Goal: Information Seeking & Learning: Learn about a topic

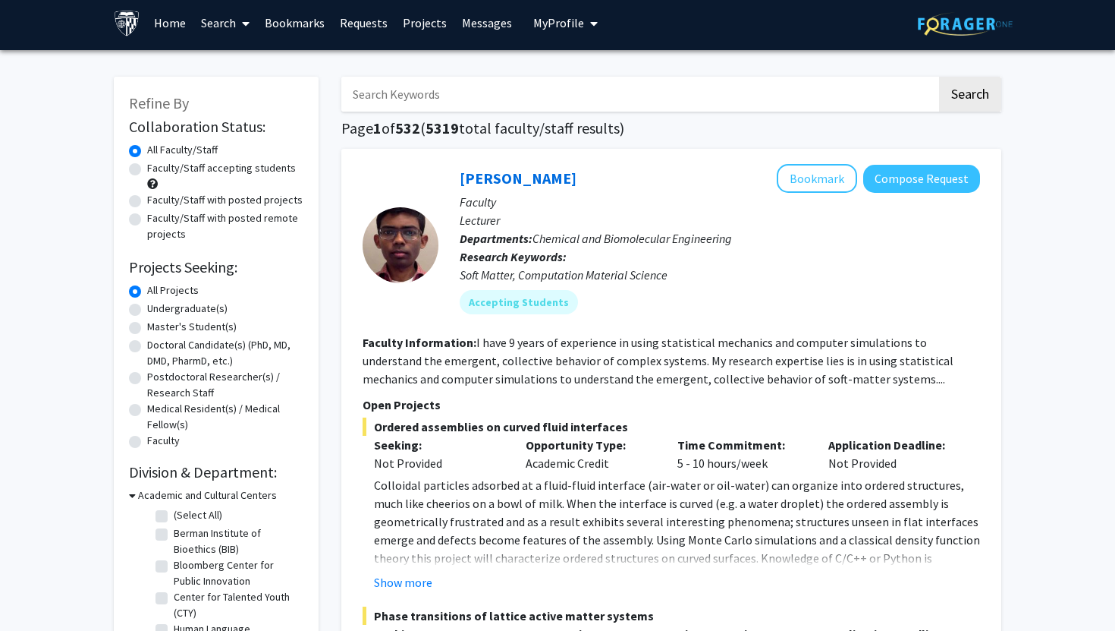
scroll to position [22, 0]
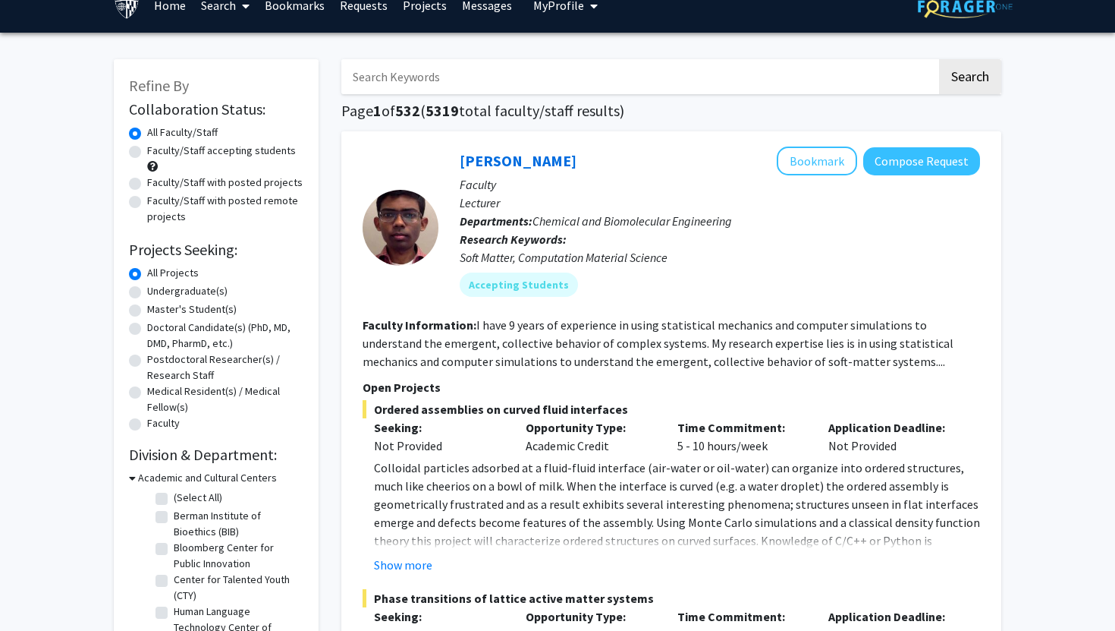
click at [147, 289] on label "Undergraduate(s)" at bounding box center [187, 291] width 80 height 16
click at [147, 289] on input "Undergraduate(s)" at bounding box center [152, 288] width 10 height 10
radio input "true"
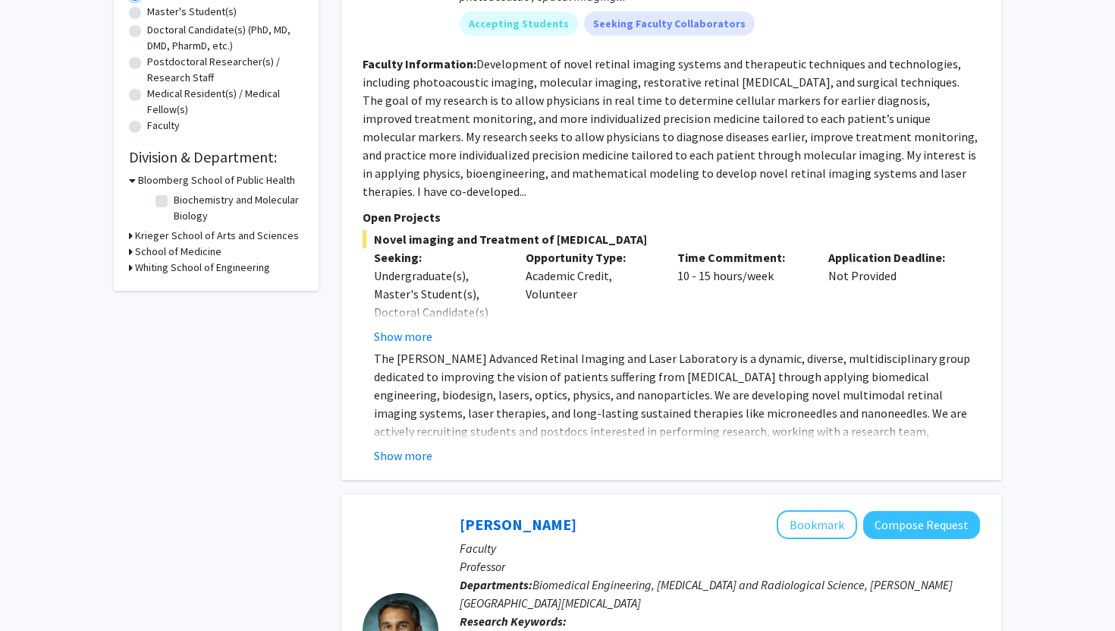
scroll to position [313, 0]
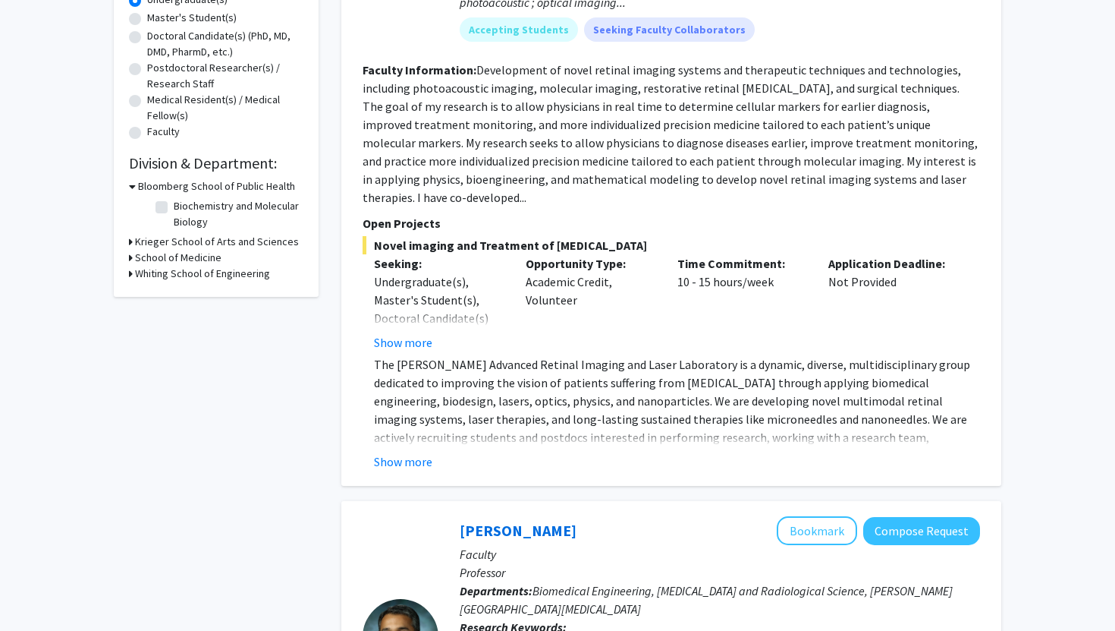
click at [136, 187] on div "Bloomberg School of Public Health" at bounding box center [216, 186] width 175 height 16
click at [142, 243] on h3 "Krieger School of Arts and Sciences" at bounding box center [217, 242] width 164 height 16
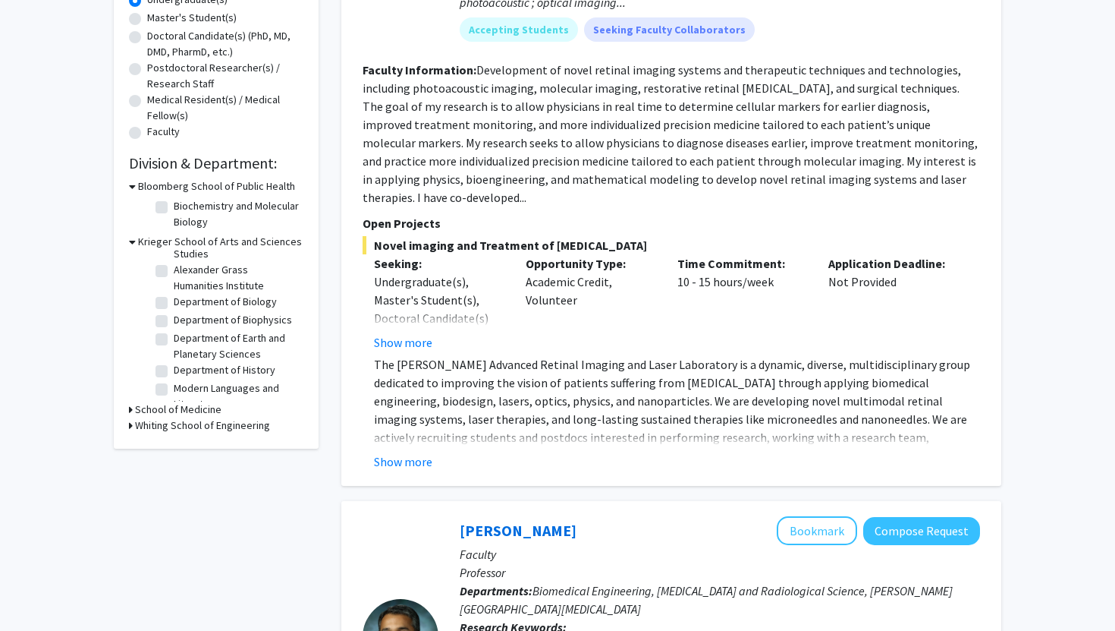
scroll to position [0, 0]
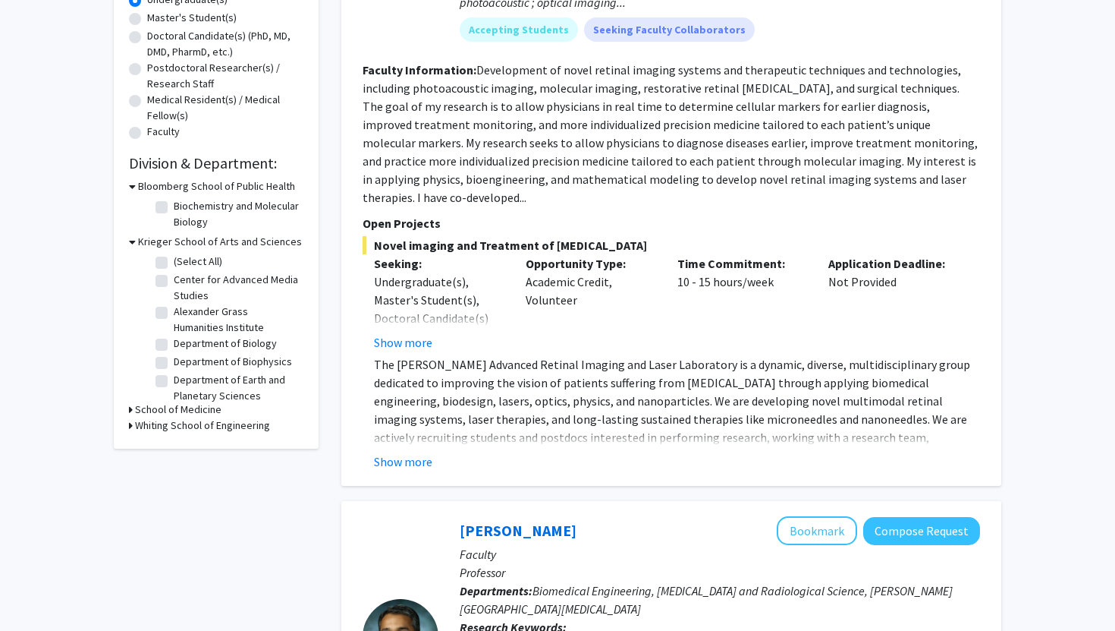
click at [174, 313] on label "Alexander Grass Humanities Institute" at bounding box center [237, 320] width 126 height 32
click at [174, 313] on input "Alexander Grass Humanities Institute" at bounding box center [179, 309] width 10 height 10
checkbox input "true"
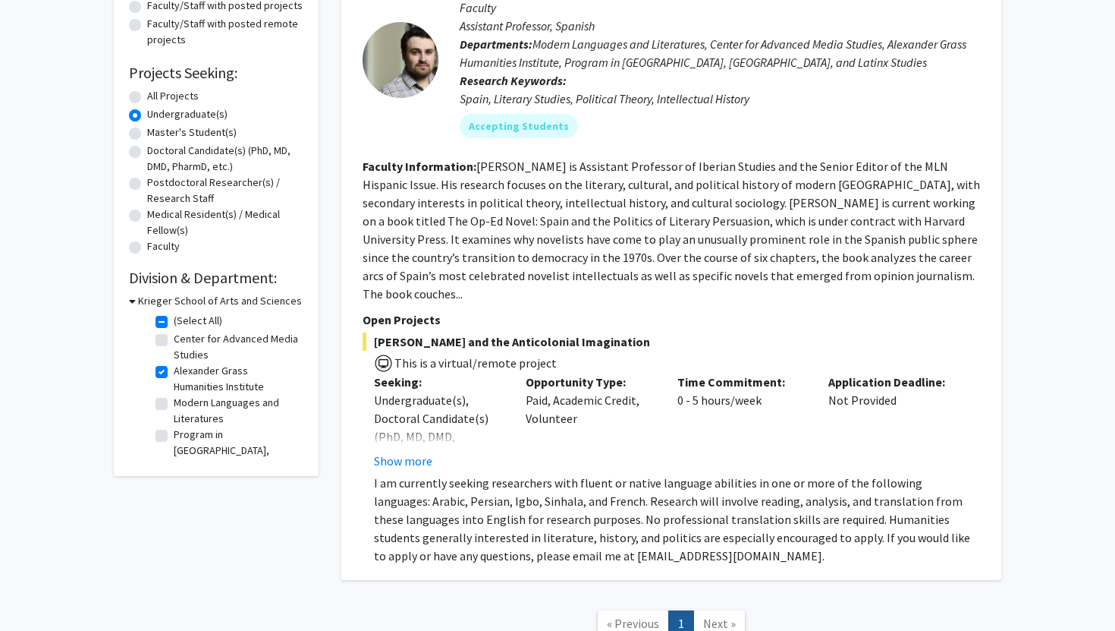
scroll to position [209, 0]
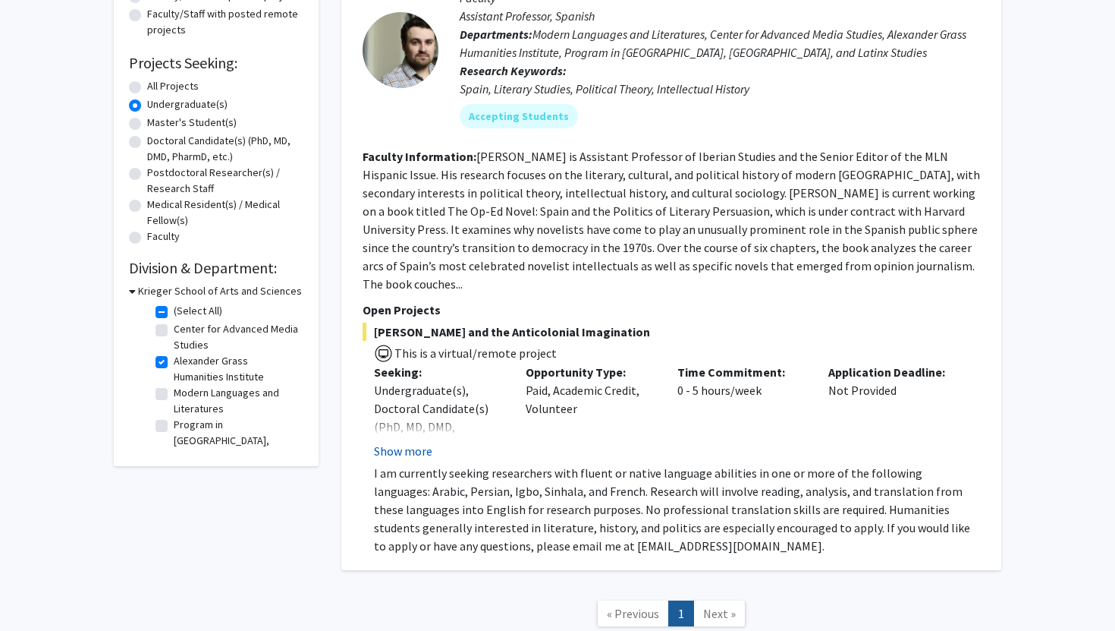
click at [402, 442] on button "Show more" at bounding box center [403, 451] width 58 height 18
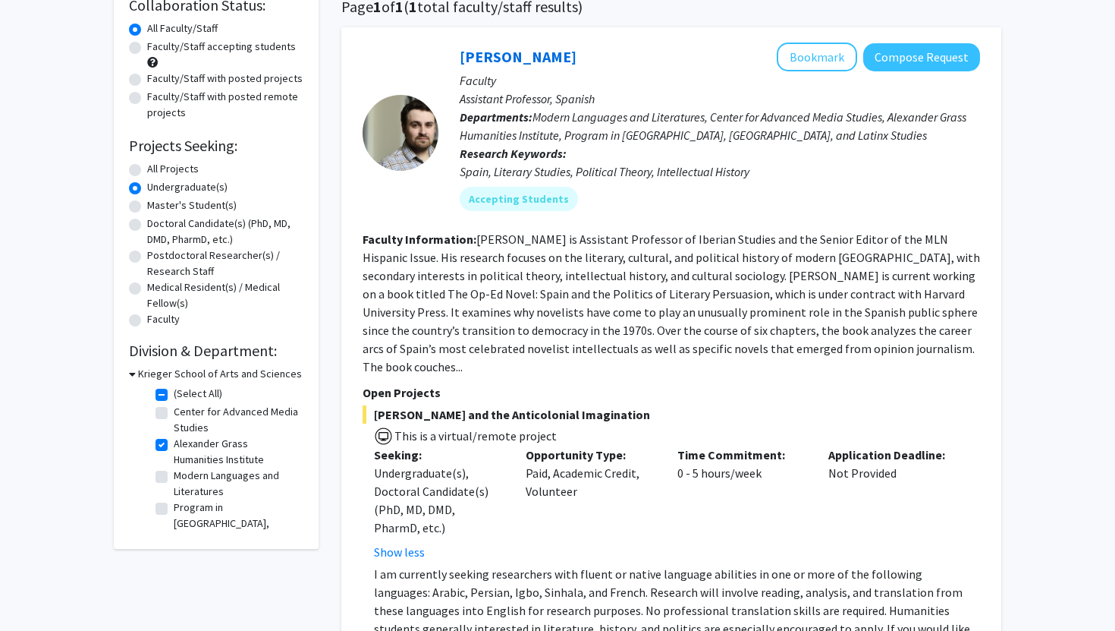
scroll to position [17, 0]
click at [174, 426] on label "Alexander Grass Humanities Institute" at bounding box center [237, 434] width 126 height 32
click at [174, 426] on input "Alexander Grass Humanities Institute" at bounding box center [179, 423] width 10 height 10
checkbox input "false"
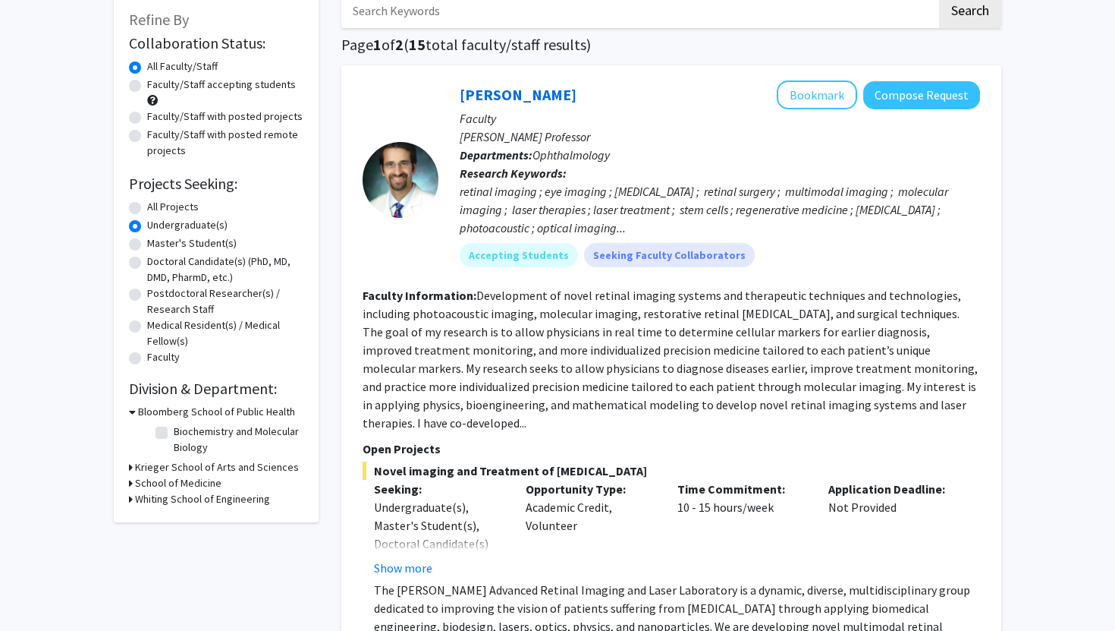
scroll to position [96, 0]
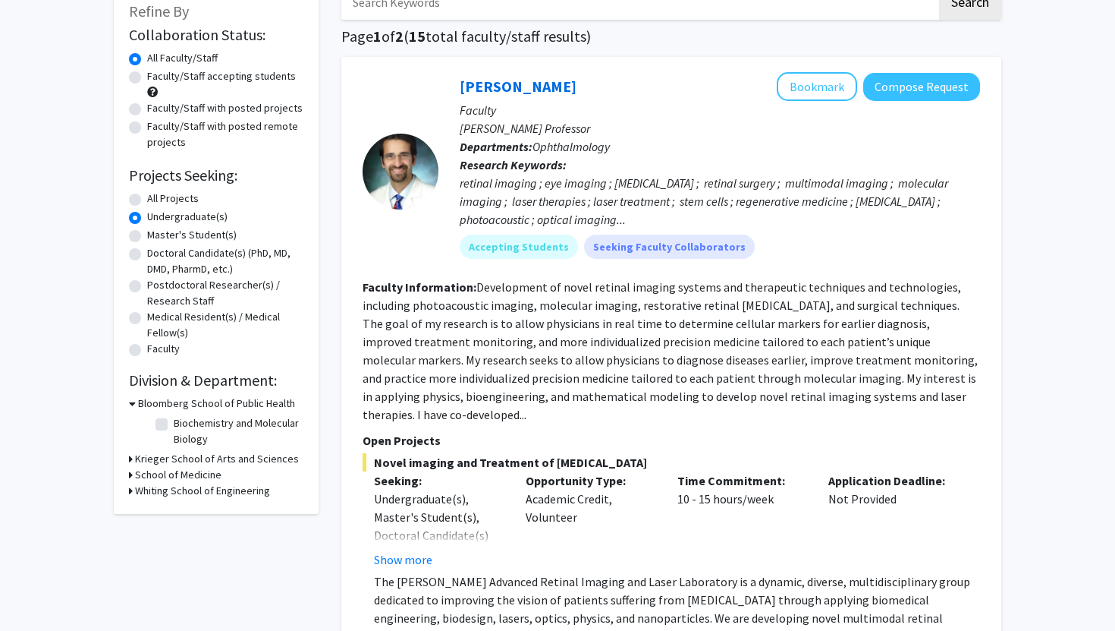
click at [139, 457] on h3 "Krieger School of Arts and Sciences" at bounding box center [217, 459] width 164 height 16
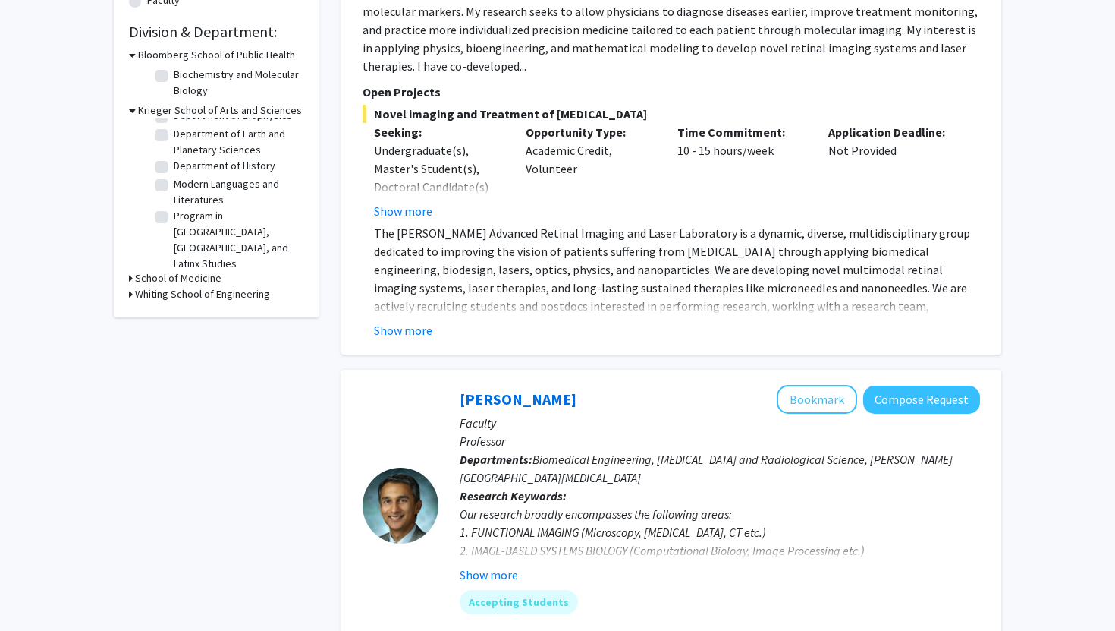
scroll to position [122, 0]
click at [174, 264] on label "SNF Agora Institute" at bounding box center [217, 272] width 87 height 16
click at [174, 264] on input "SNF Agora Institute" at bounding box center [179, 269] width 10 height 10
checkbox input "true"
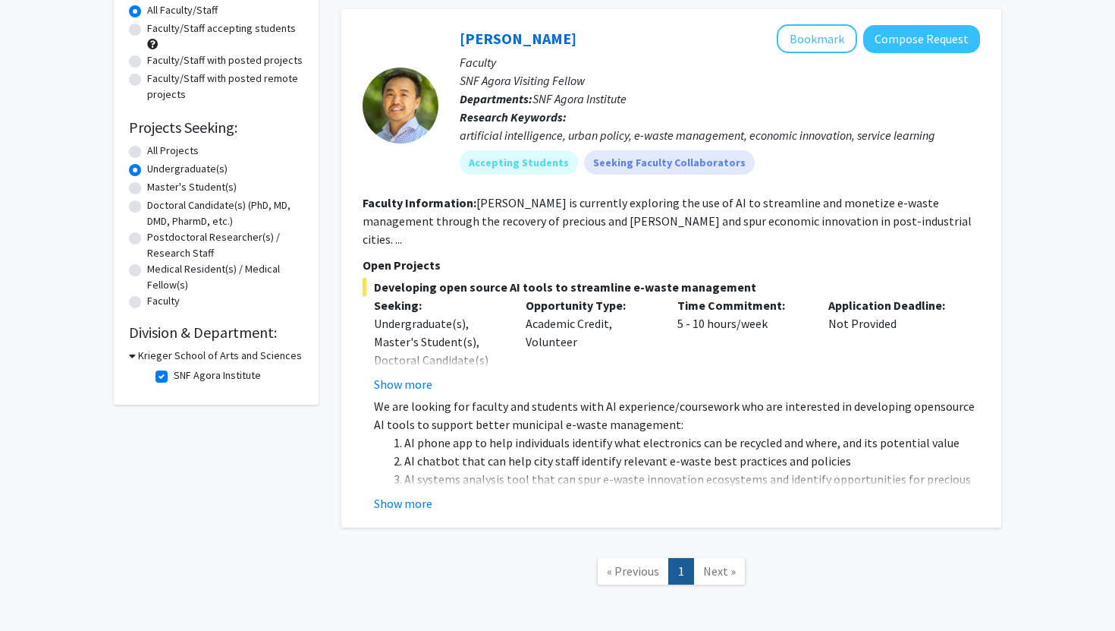
scroll to position [149, 0]
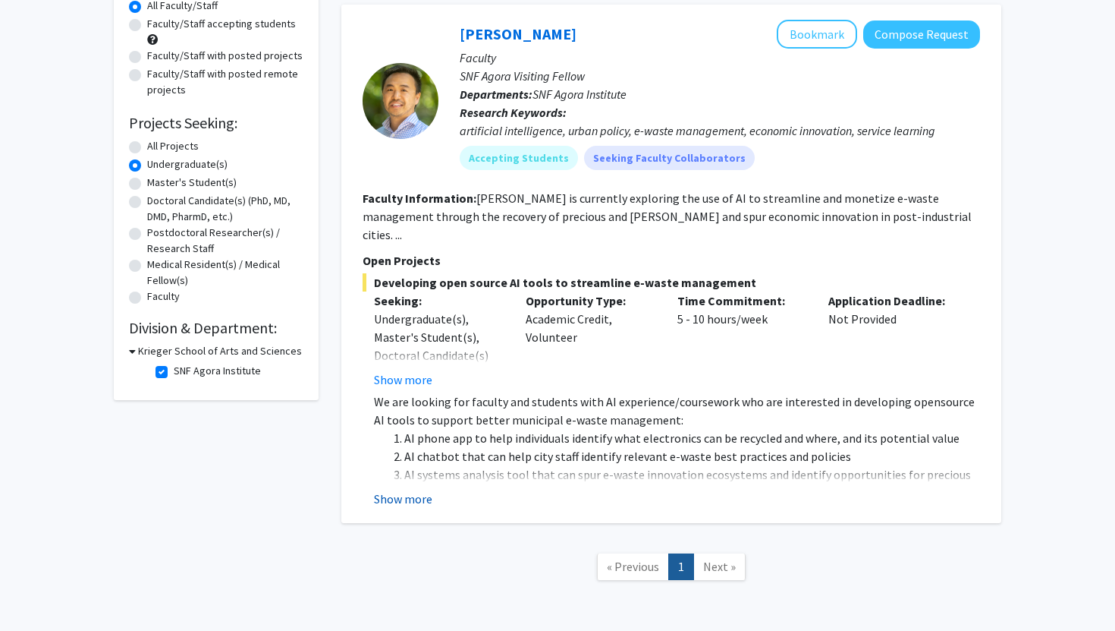
click at [412, 489] on button "Show more" at bounding box center [403, 498] width 58 height 18
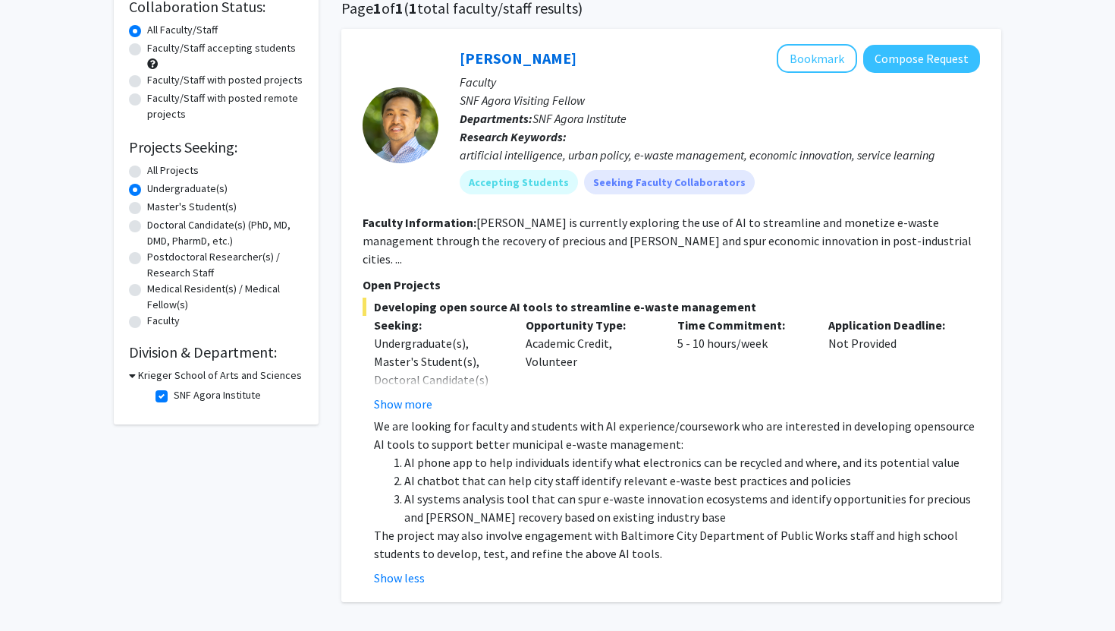
scroll to position [101, 0]
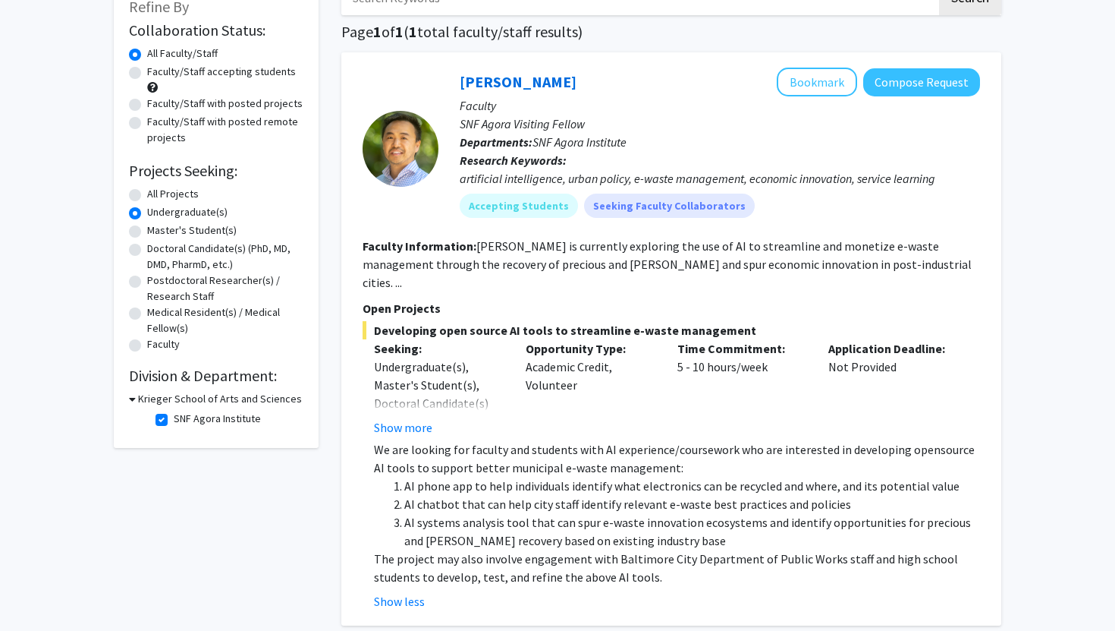
click at [174, 422] on label "SNF Agora Institute" at bounding box center [217, 418] width 87 height 16
click at [174, 420] on input "SNF Agora Institute" at bounding box center [179, 415] width 10 height 10
checkbox input "false"
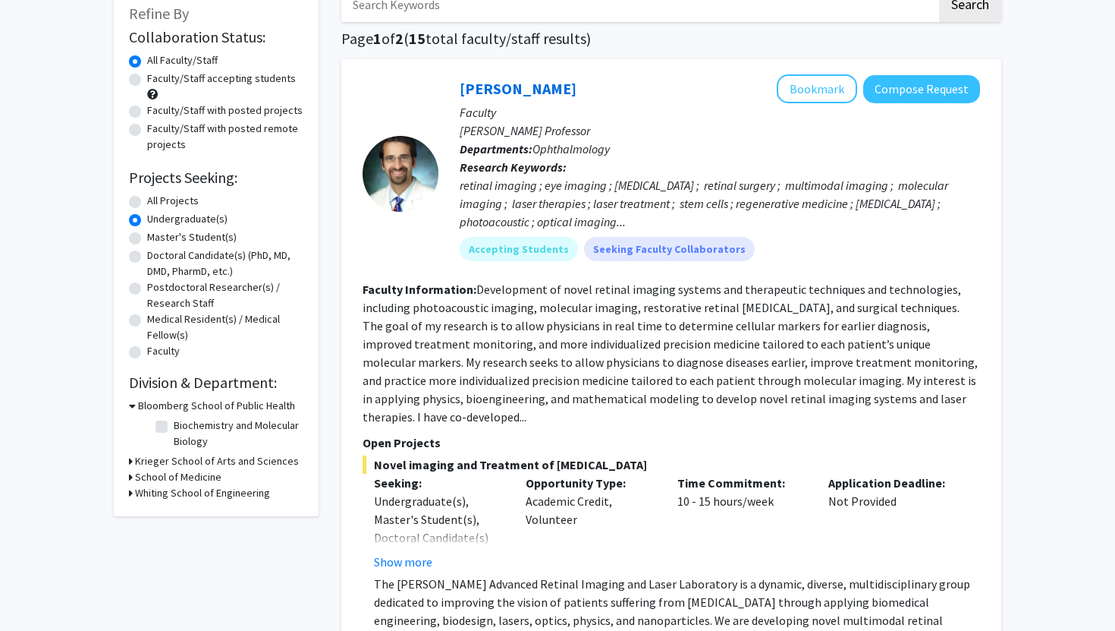
scroll to position [96, 0]
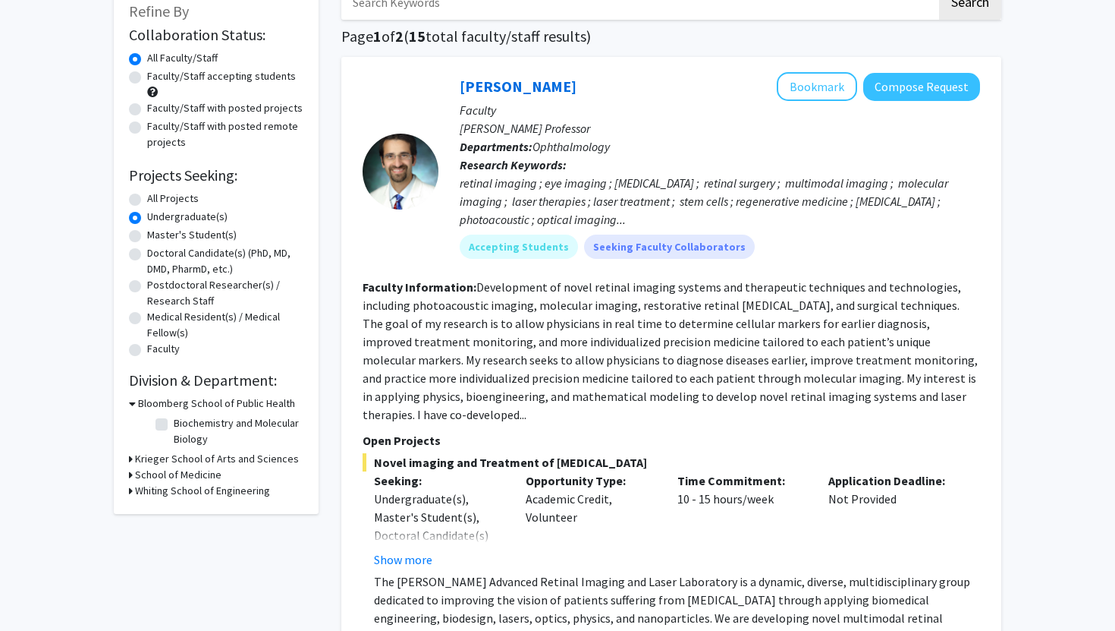
click at [161, 400] on h3 "Bloomberg School of Public Health" at bounding box center [216, 403] width 157 height 16
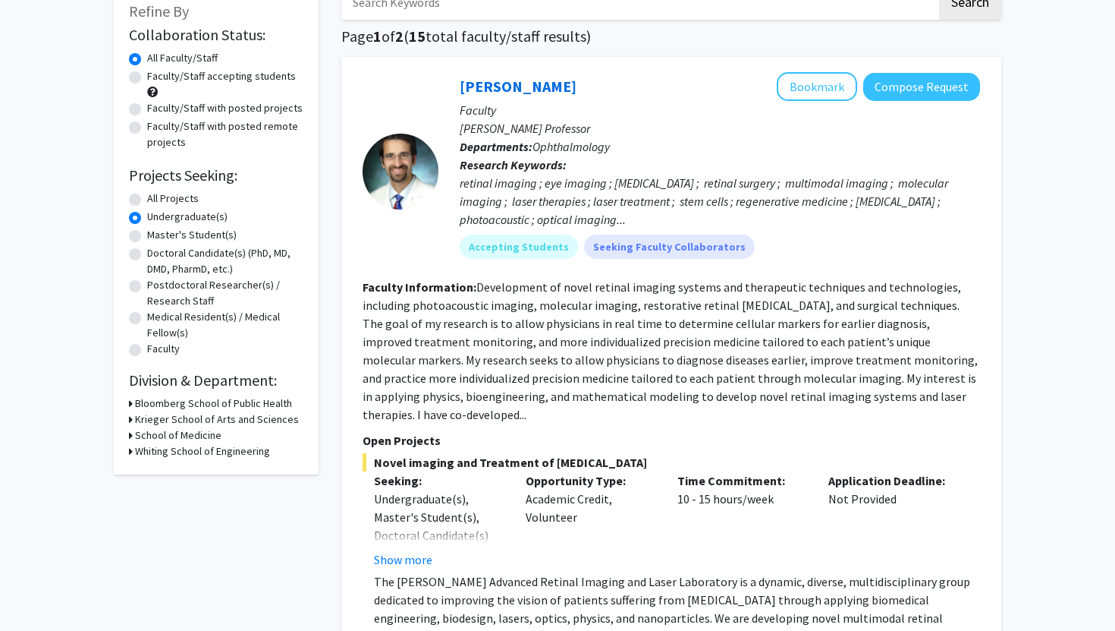
click at [145, 420] on h3 "Krieger School of Arts and Sciences" at bounding box center [217, 419] width 164 height 16
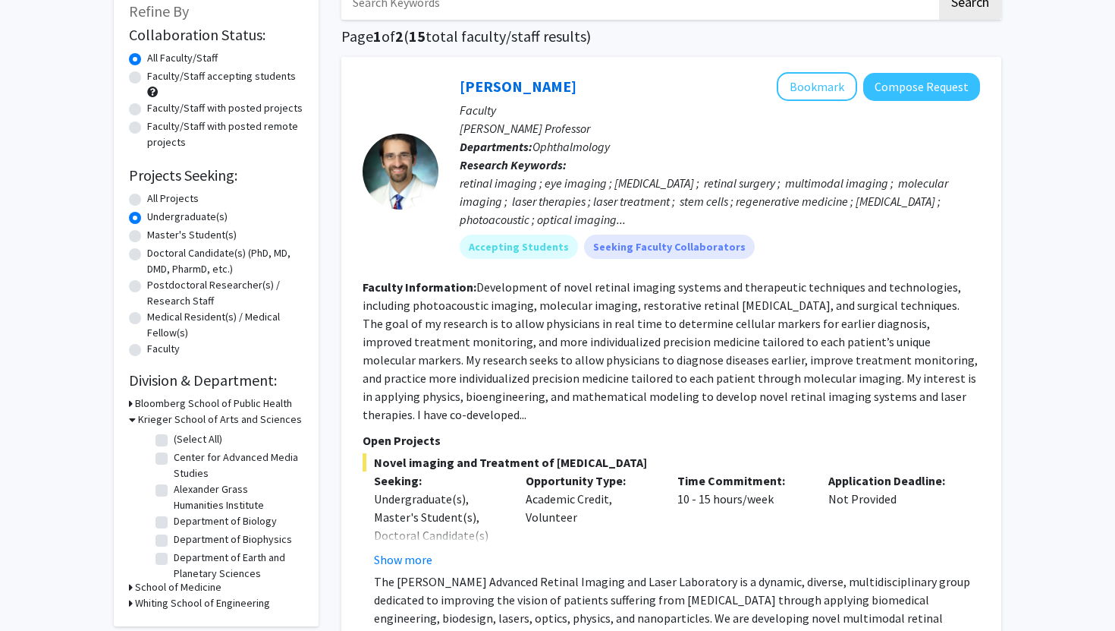
click at [174, 438] on label "(Select All)" at bounding box center [198, 439] width 49 height 16
click at [174, 438] on input "(Select All)" at bounding box center [179, 436] width 10 height 10
checkbox input "true"
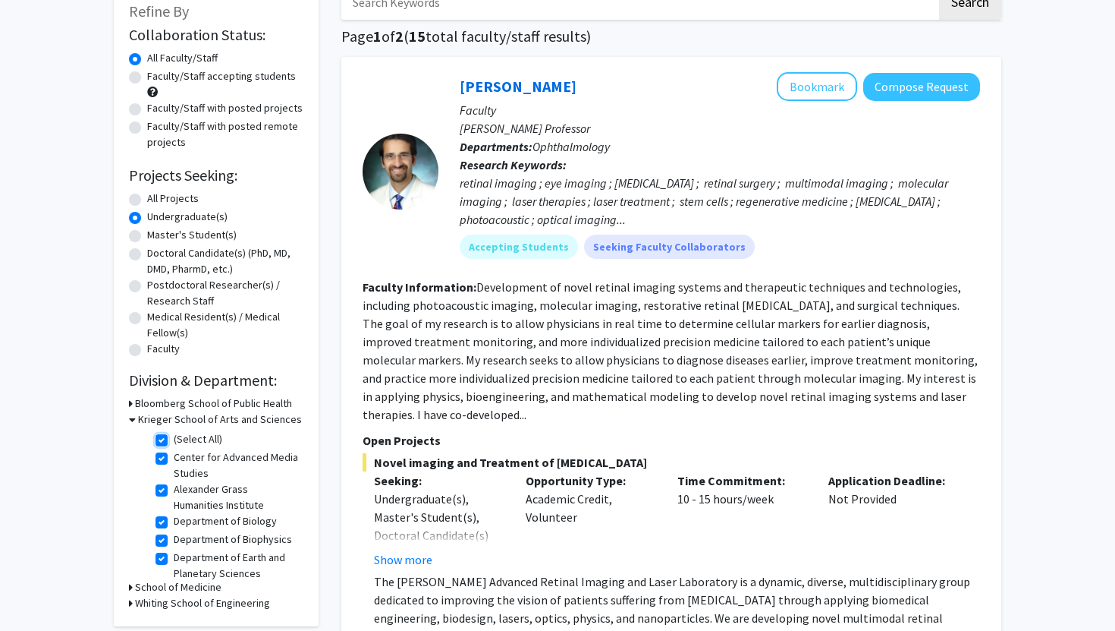
checkbox input "true"
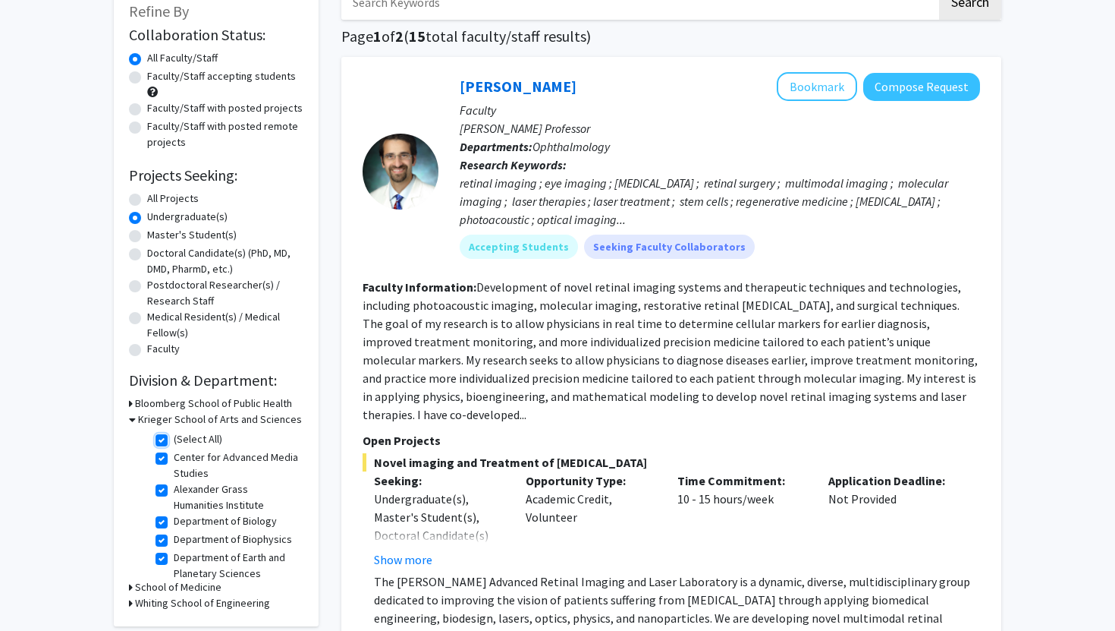
checkbox input "true"
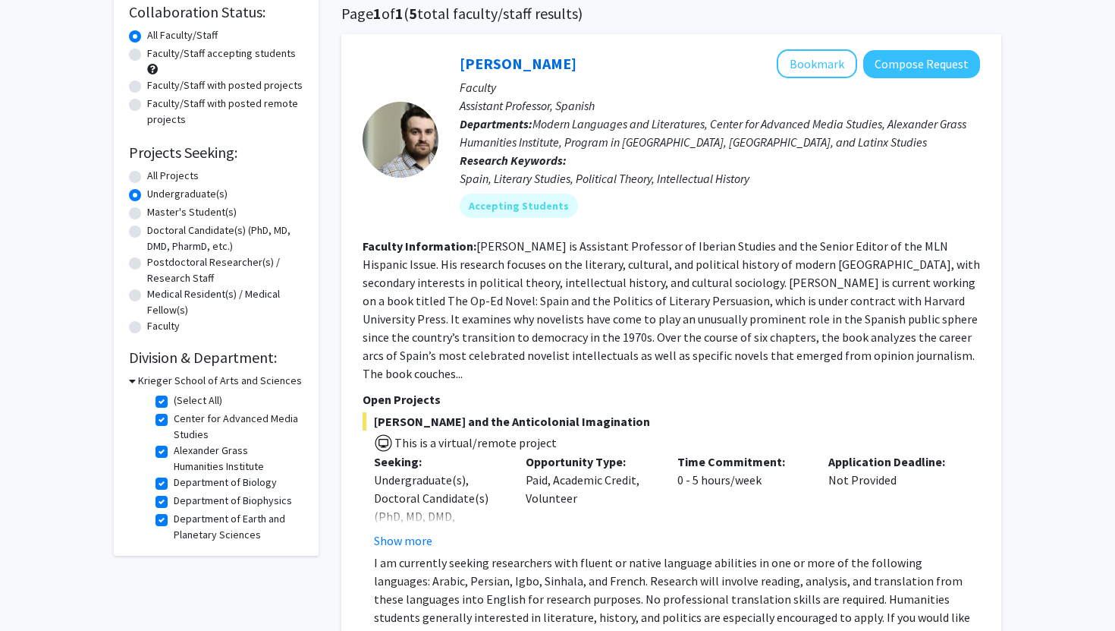
click at [531, 316] on fg-read-more "[PERSON_NAME] is Assistant Professor of Iberian Studies and the Senior Editor o…" at bounding box center [672, 309] width 618 height 143
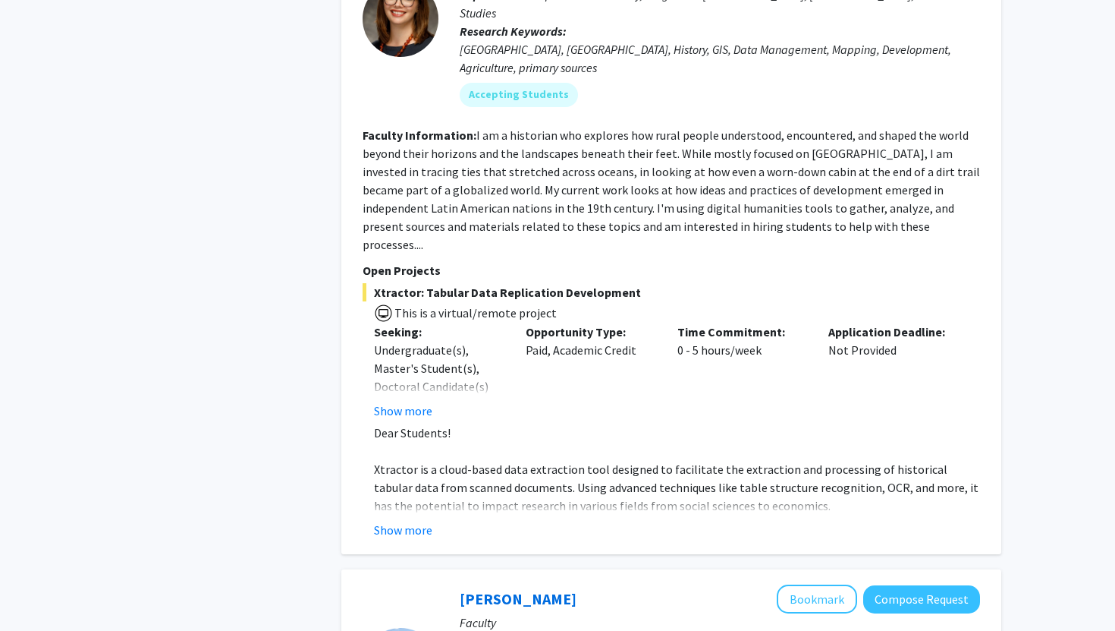
scroll to position [2078, 0]
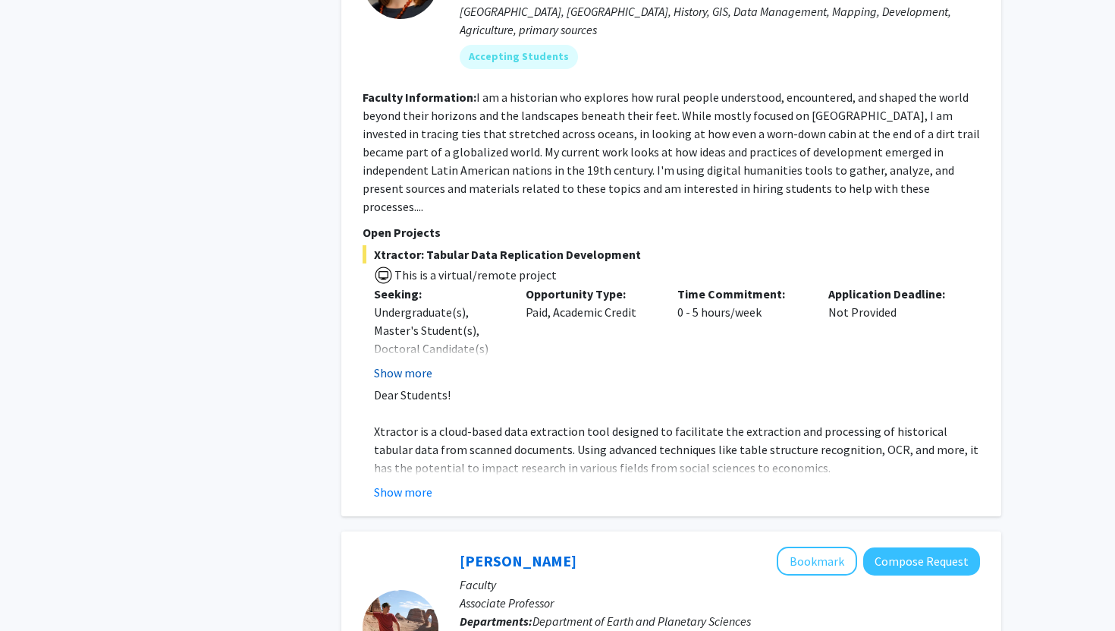
click at [413, 363] on button "Show more" at bounding box center [403, 372] width 58 height 18
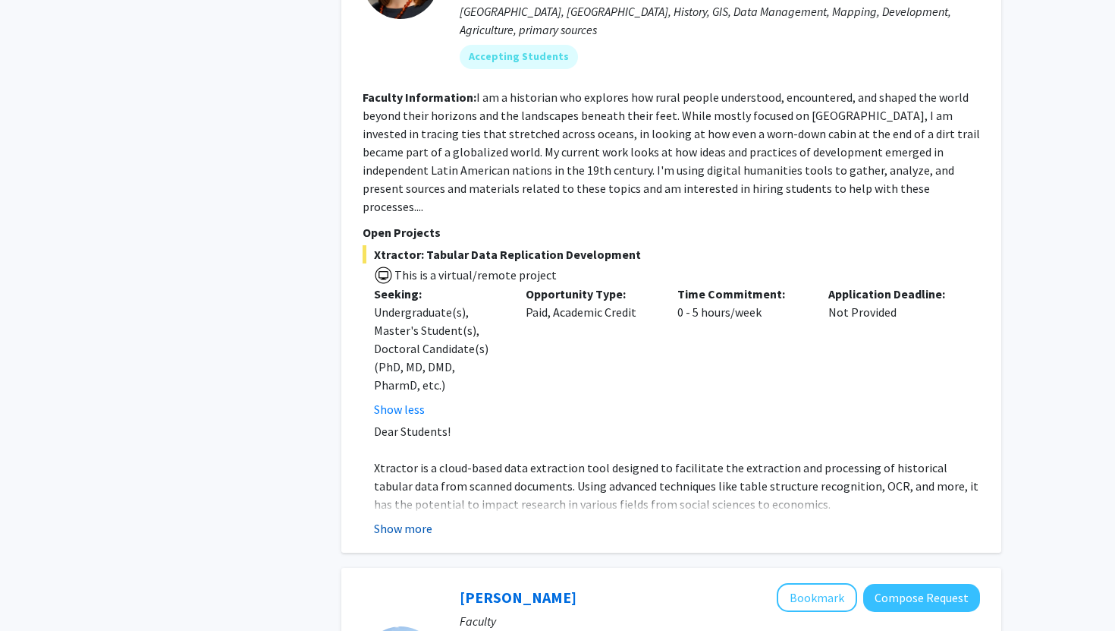
click at [416, 519] on button "Show more" at bounding box center [403, 528] width 58 height 18
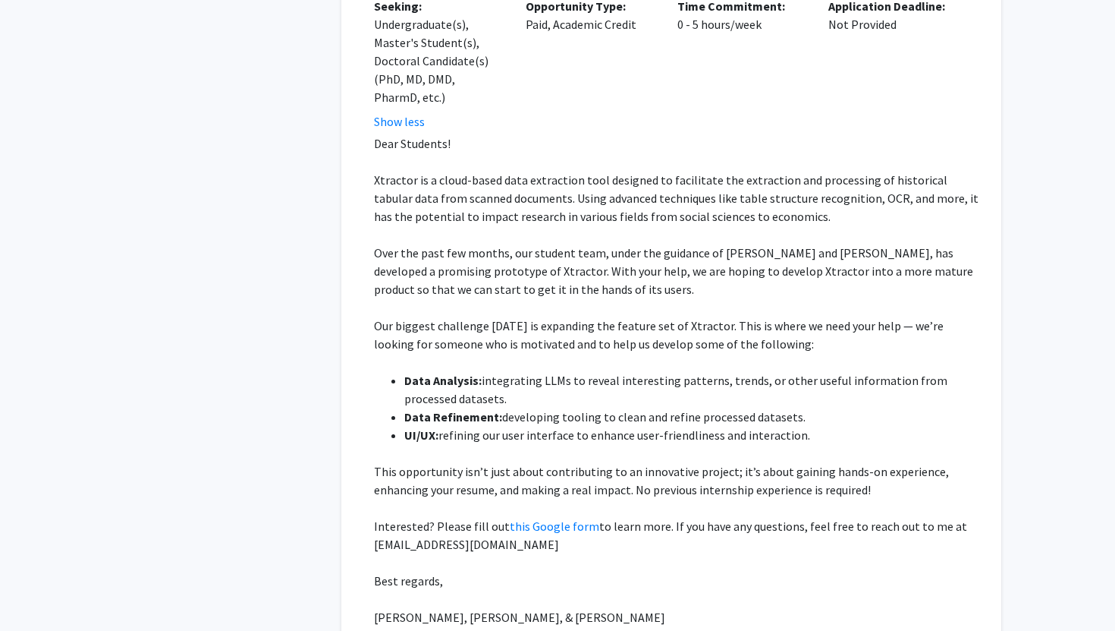
scroll to position [2370, 0]
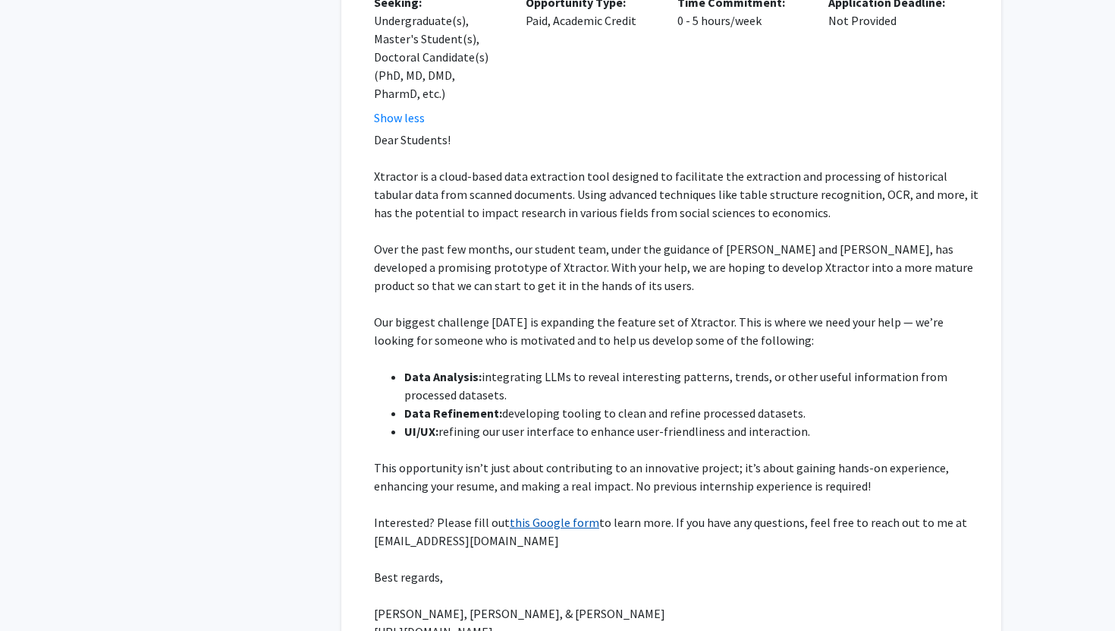
click at [534, 514] on link "this Google form" at bounding box center [555, 521] width 90 height 15
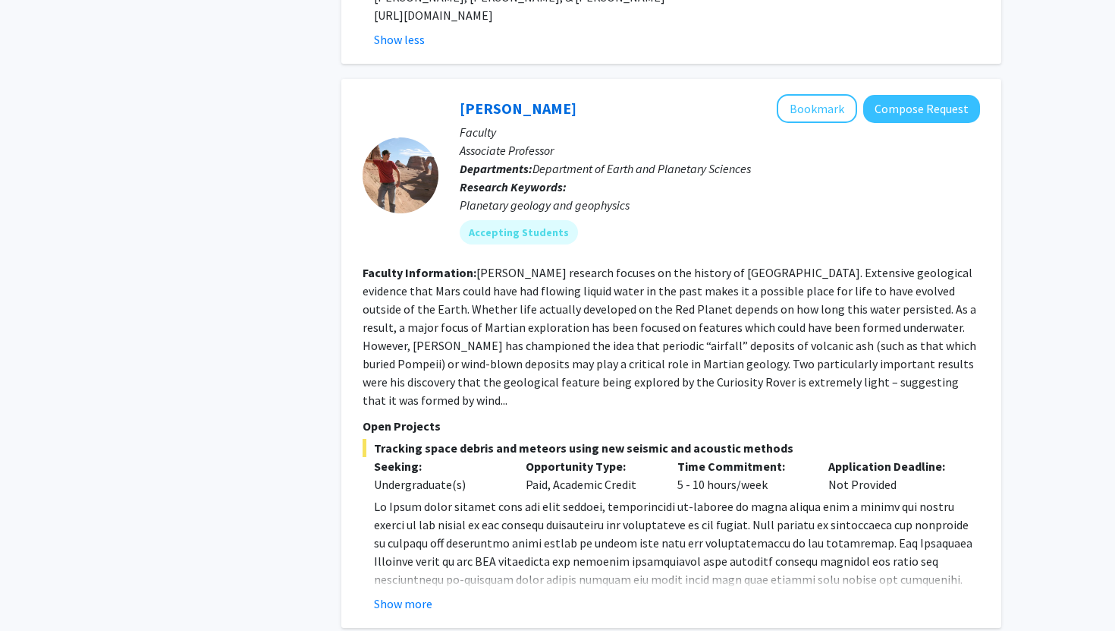
scroll to position [2981, 0]
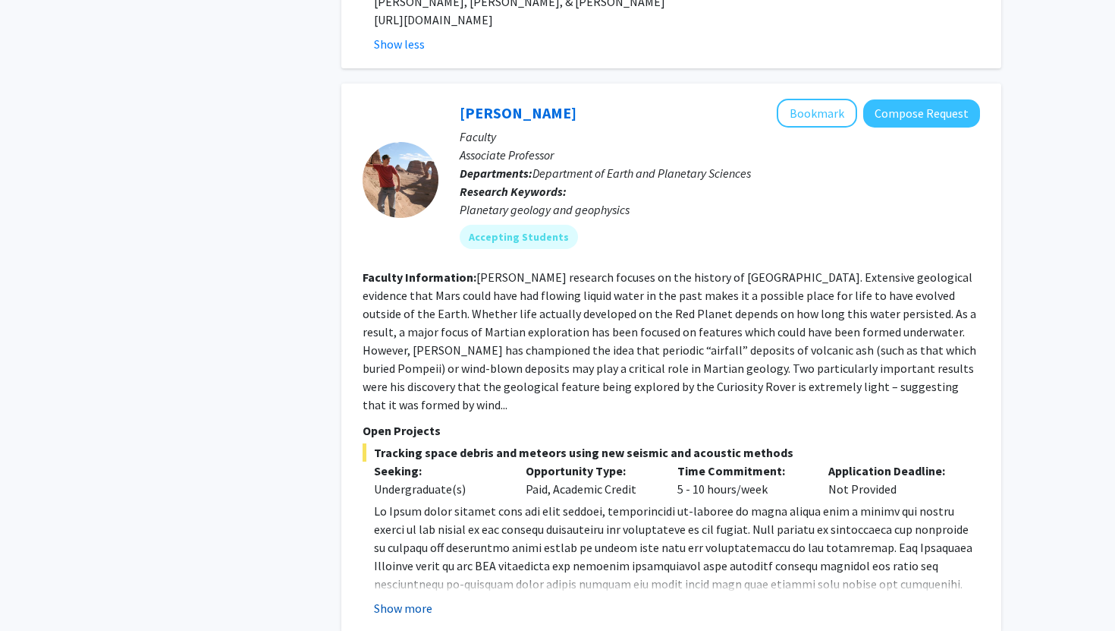
click at [409, 599] on button "Show more" at bounding box center [403, 608] width 58 height 18
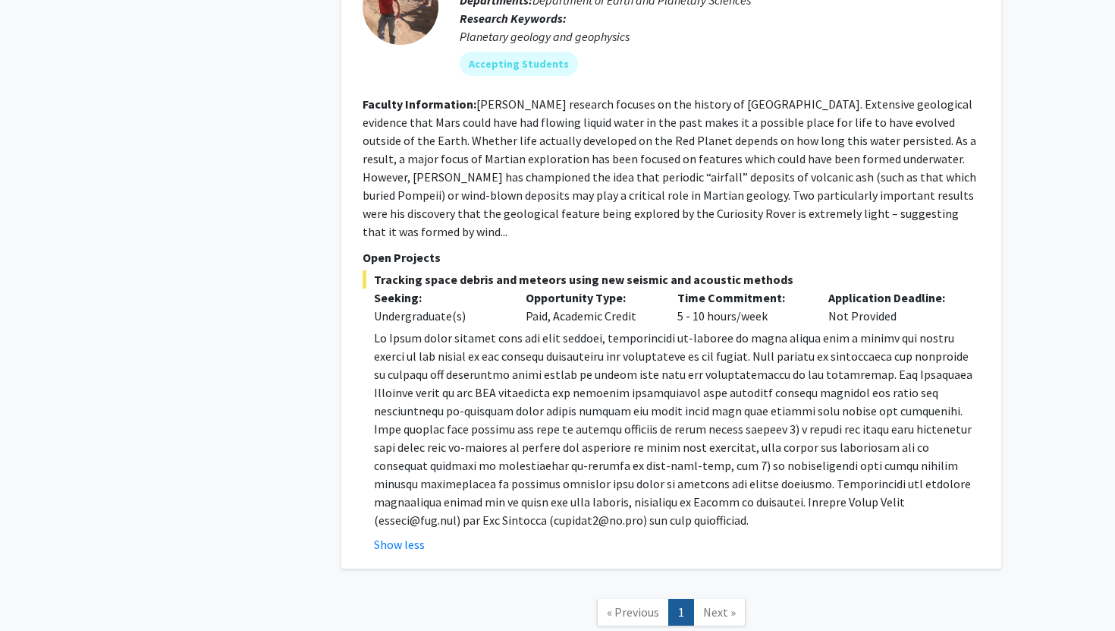
scroll to position [3169, 0]
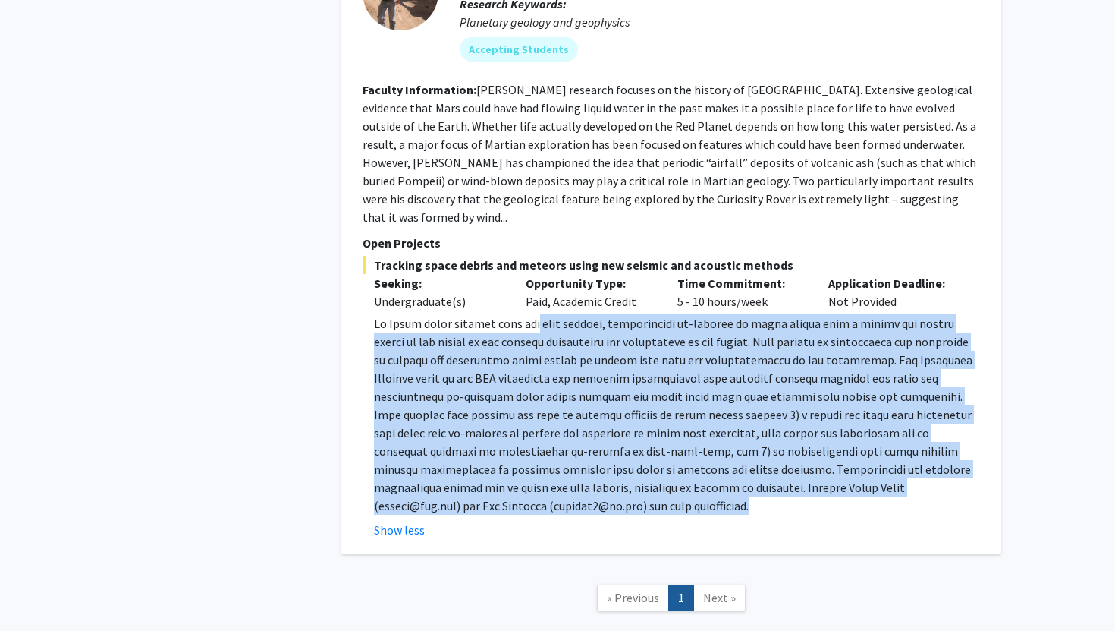
drag, startPoint x: 542, startPoint y: 224, endPoint x: 575, endPoint y: 416, distance: 194.9
click at [575, 416] on p at bounding box center [677, 414] width 606 height 200
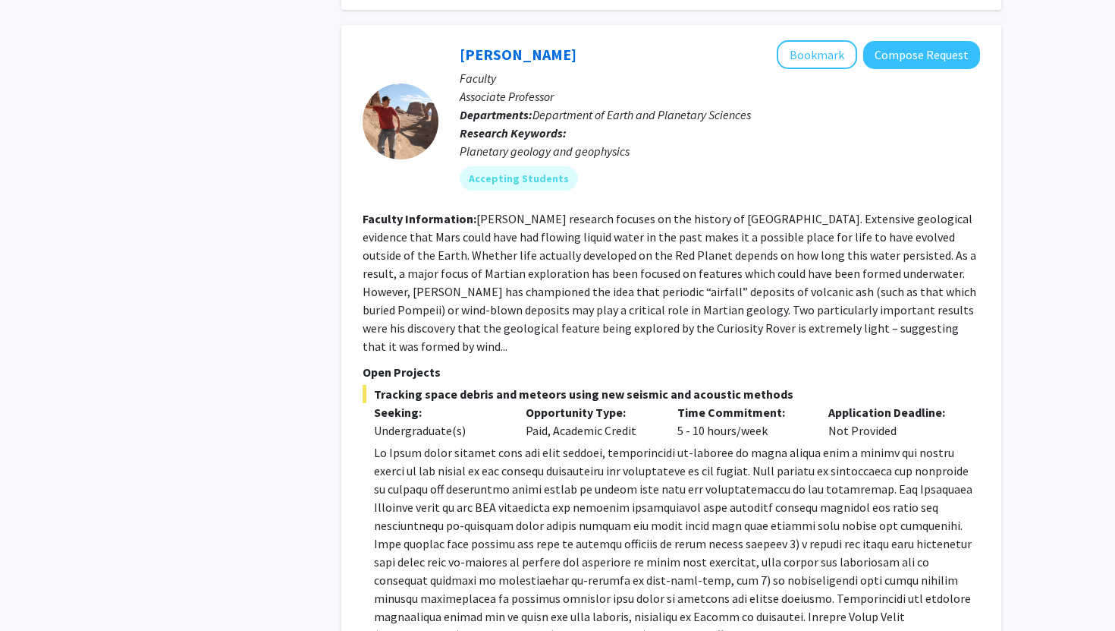
scroll to position [3028, 0]
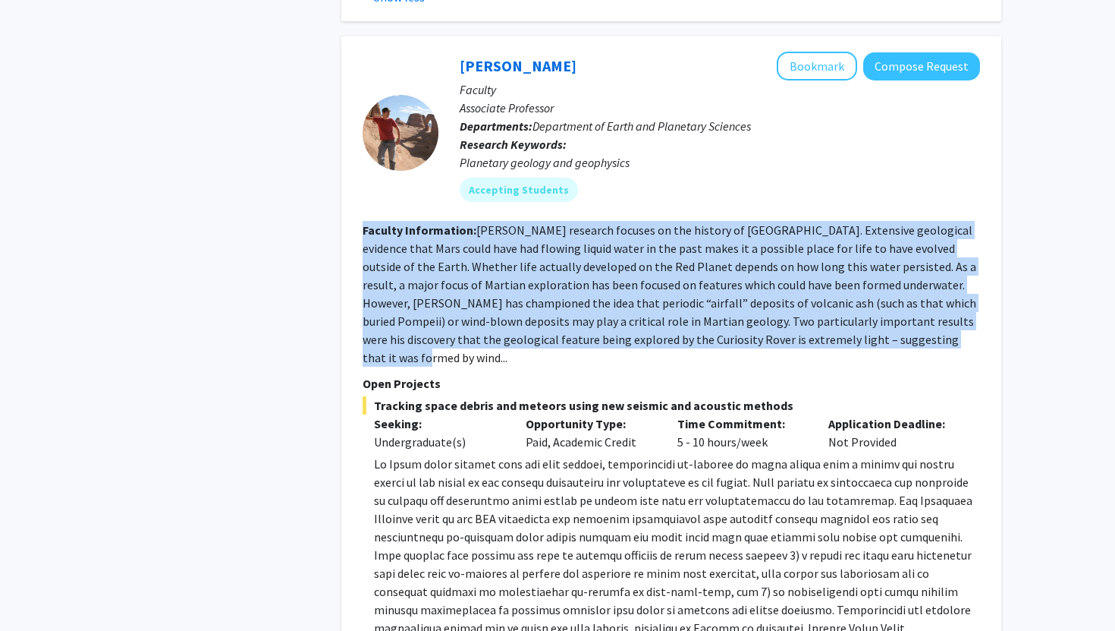
drag, startPoint x: 599, startPoint y: 143, endPoint x: 581, endPoint y: 275, distance: 133.9
click at [581, 275] on fg-search-faculty "[PERSON_NAME] Bookmark Compose Request Faculty Associate Professor Departments:…" at bounding box center [672, 366] width 618 height 628
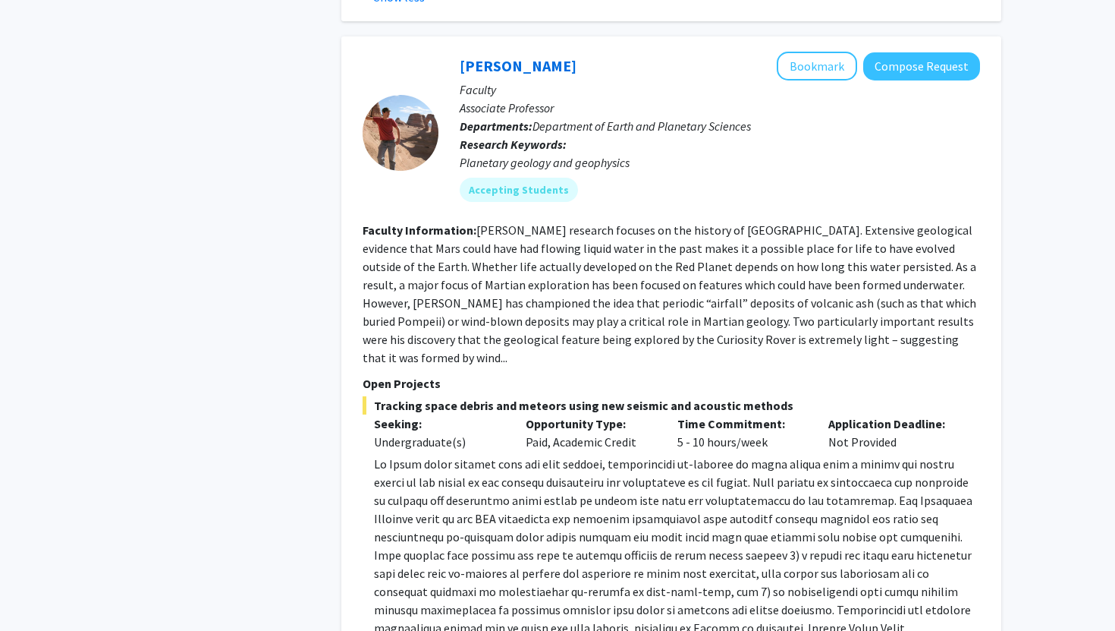
click at [630, 235] on fg-read-more "[PERSON_NAME] research focuses on the history of [GEOGRAPHIC_DATA]. Extensive g…" at bounding box center [670, 293] width 614 height 143
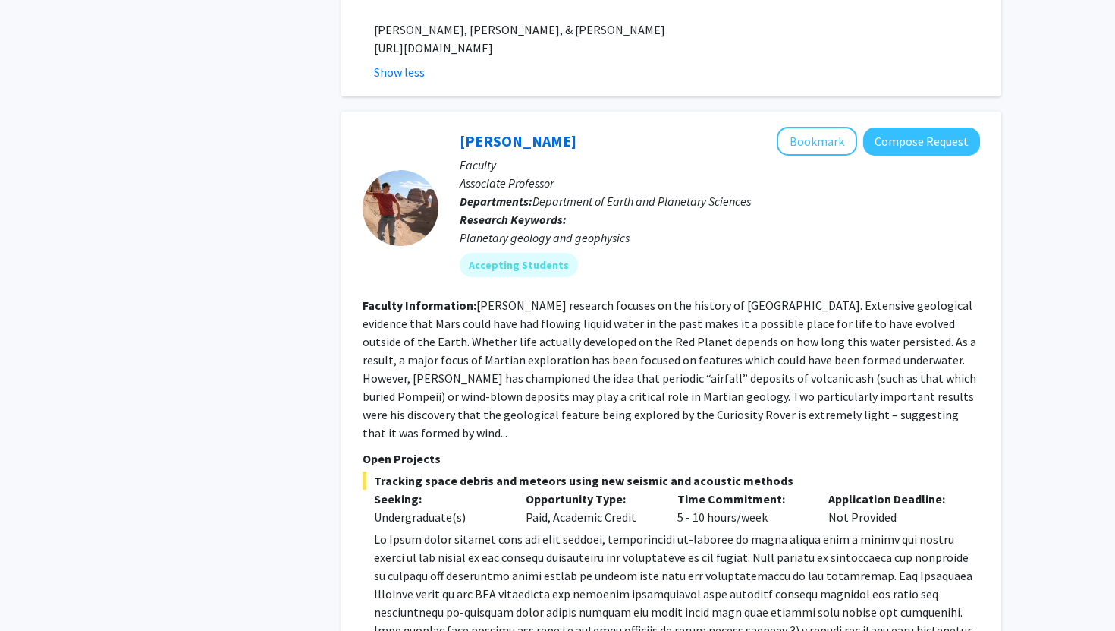
click at [407, 449] on p "Open Projects" at bounding box center [672, 458] width 618 height 18
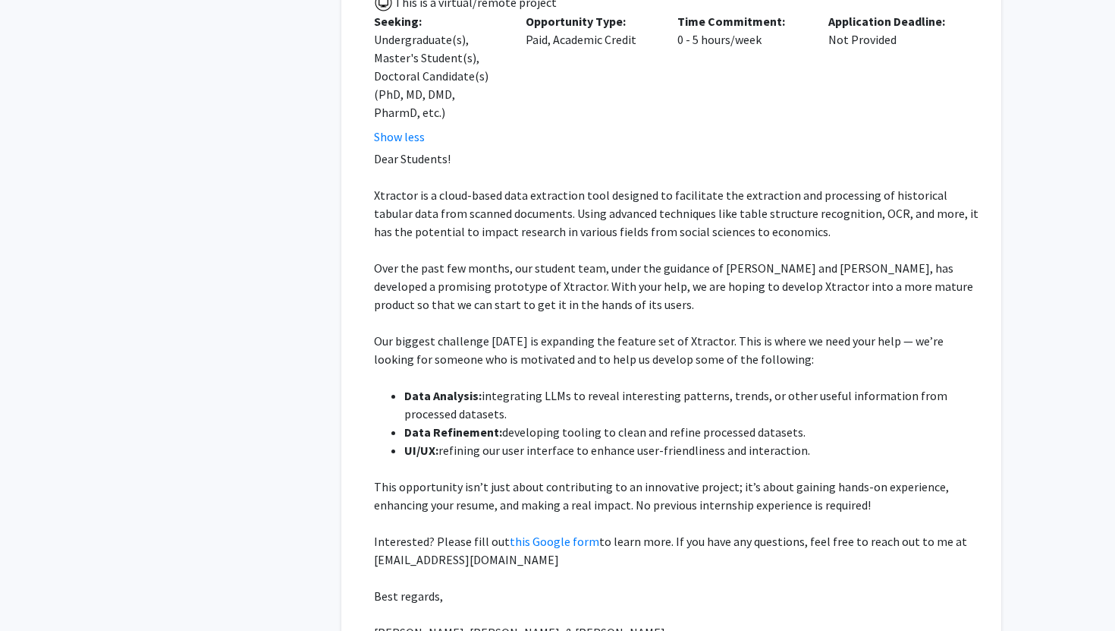
scroll to position [2352, 0]
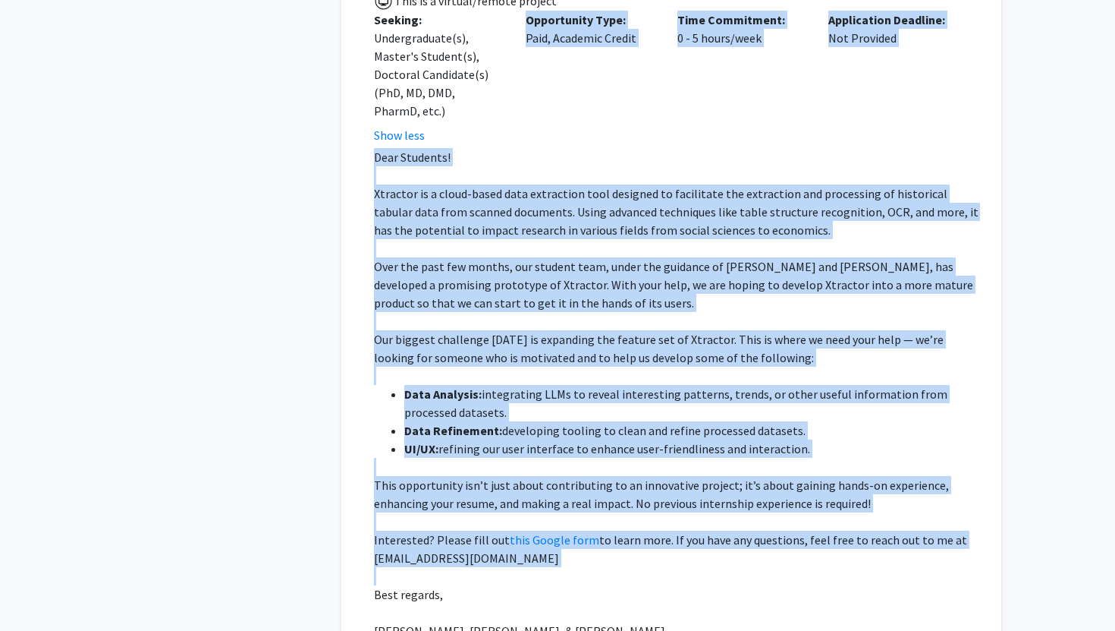
drag, startPoint x: 513, startPoint y: 496, endPoint x: 476, endPoint y: 68, distance: 429.6
click at [476, 68] on div "Xtractor: Tabular Data Replication Development This is a virtual/remote project…" at bounding box center [672, 327] width 618 height 712
click at [502, 259] on span "Over the past few months, our student team, under the guidance of [PERSON_NAME]…" at bounding box center [673, 285] width 599 height 52
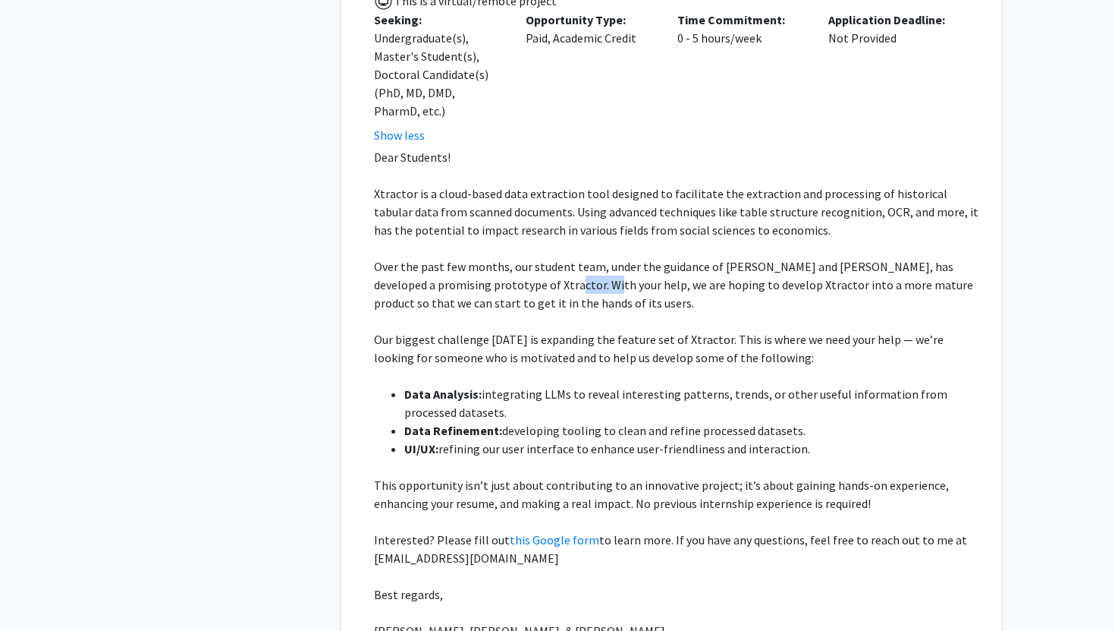
click at [502, 259] on span "Over the past few months, our student team, under the guidance of [PERSON_NAME]…" at bounding box center [673, 285] width 599 height 52
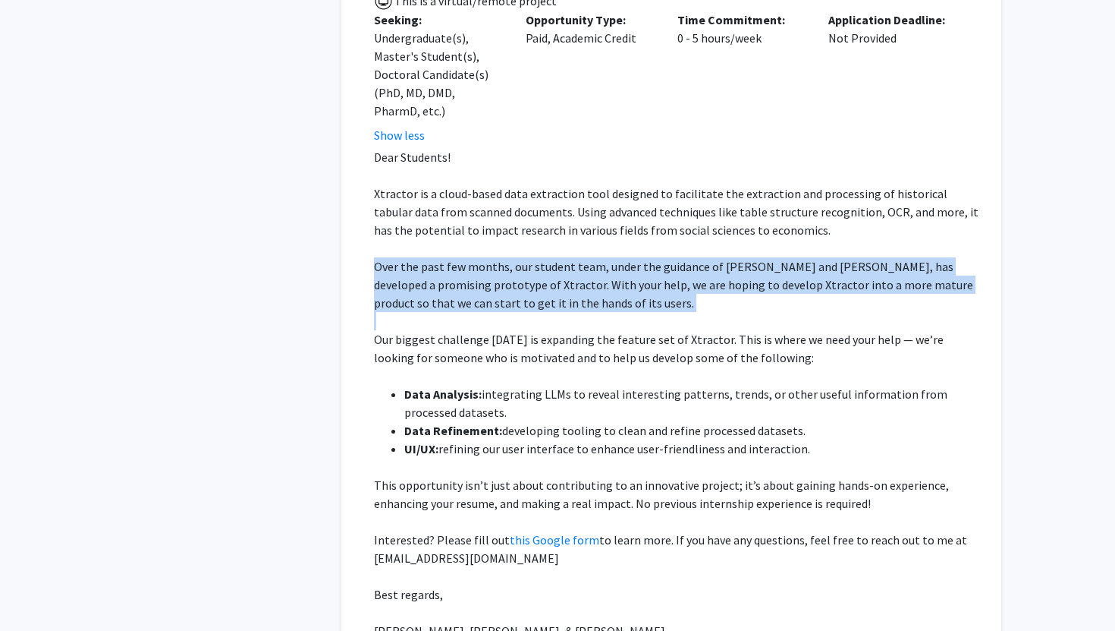
click at [502, 259] on span "Over the past few months, our student team, under the guidance of [PERSON_NAME]…" at bounding box center [673, 285] width 599 height 52
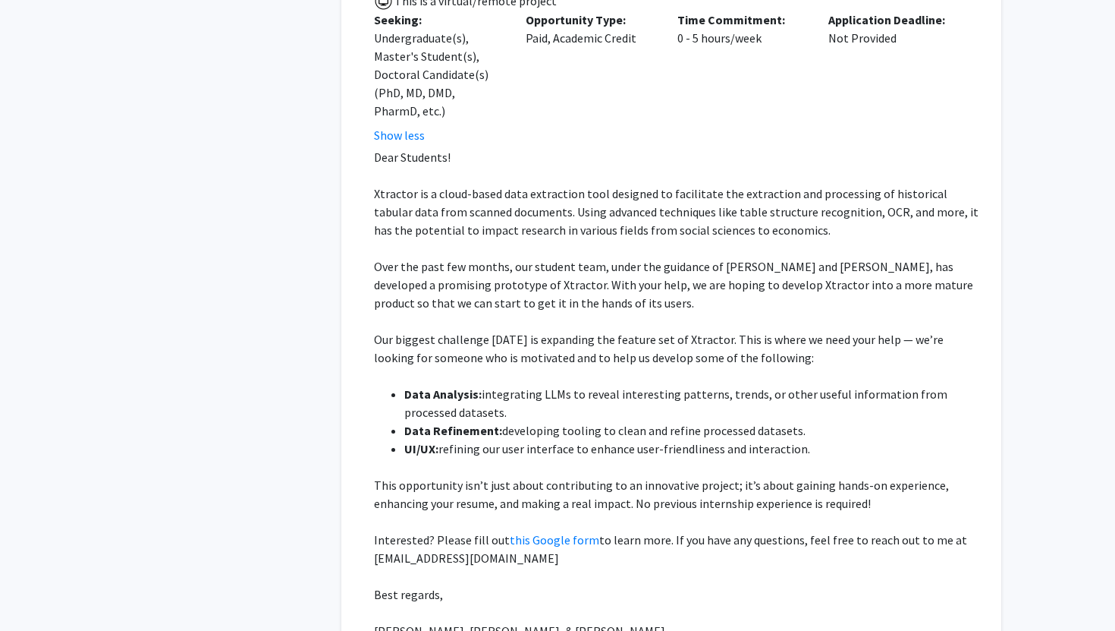
click at [436, 332] on span "Our biggest challenge [DATE] is expanding the feature set of Xtractor. This is …" at bounding box center [659, 348] width 570 height 33
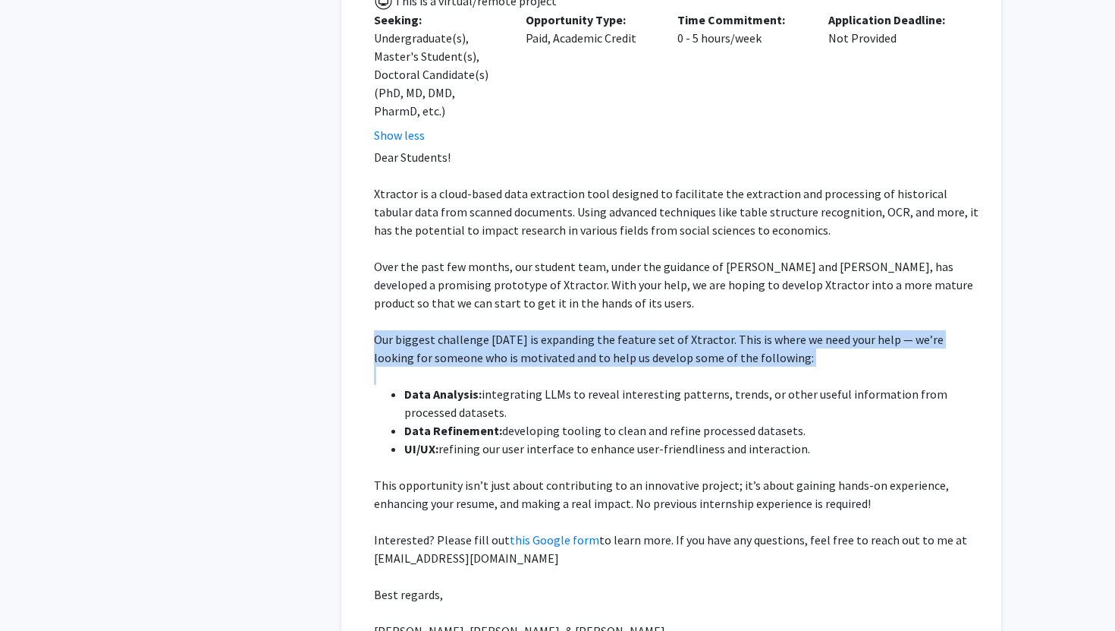
click at [436, 332] on span "Our biggest challenge [DATE] is expanding the feature set of Xtractor. This is …" at bounding box center [659, 348] width 570 height 33
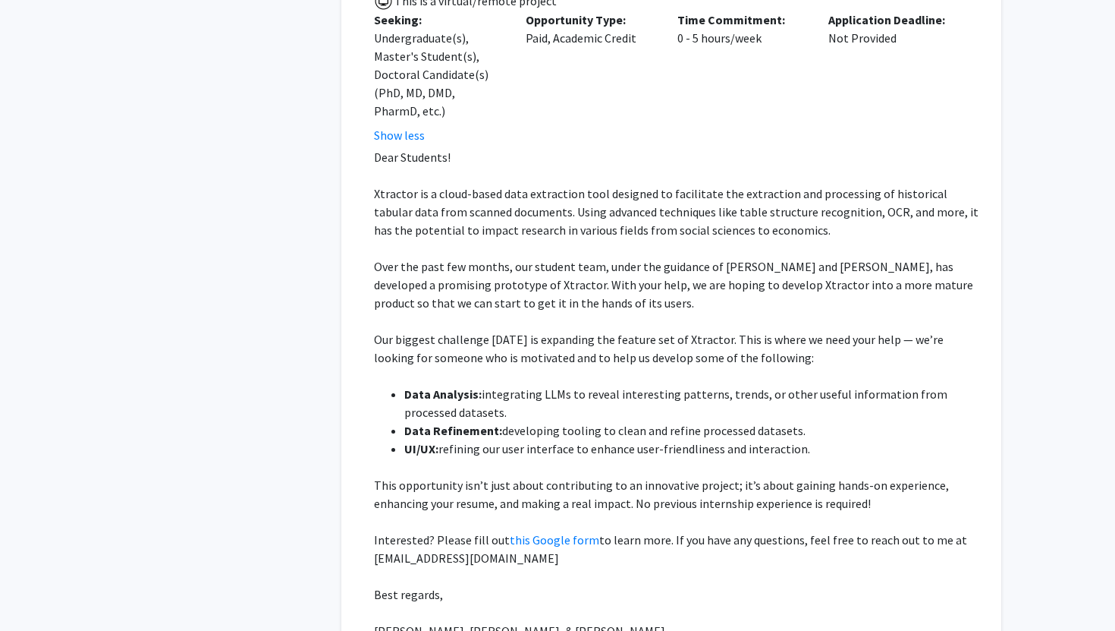
click at [586, 259] on span "Over the past few months, our student team, under the guidance of [PERSON_NAME]…" at bounding box center [673, 285] width 599 height 52
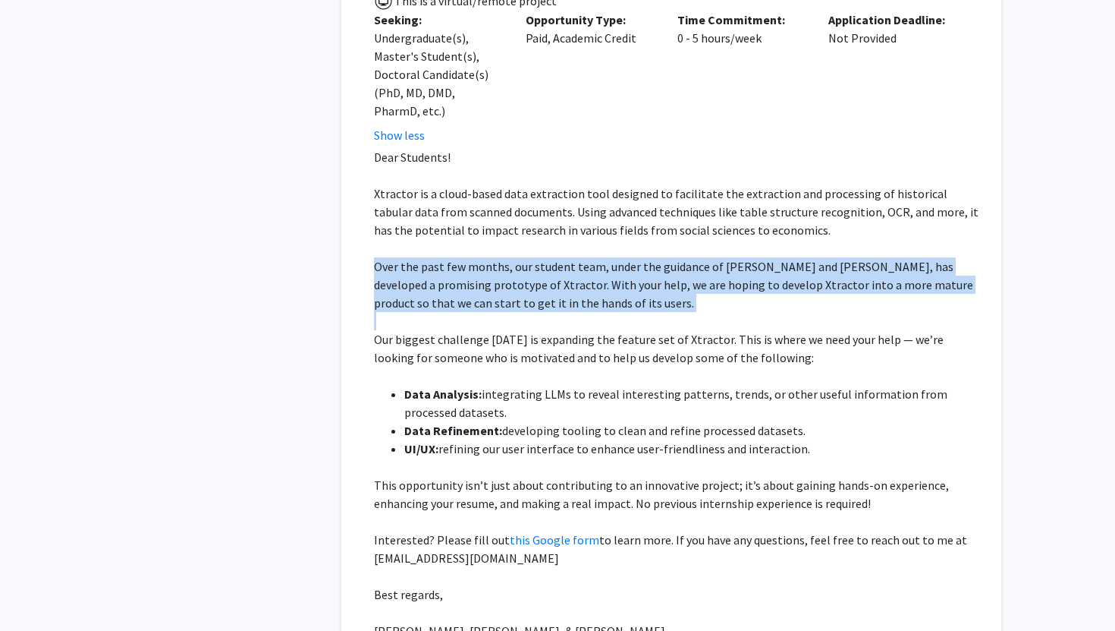
click at [586, 259] on span "Over the past few months, our student team, under the guidance of [PERSON_NAME]…" at bounding box center [673, 285] width 599 height 52
click at [461, 257] on p "Over the past few months, our student team, under the guidance of [PERSON_NAME]…" at bounding box center [677, 284] width 606 height 55
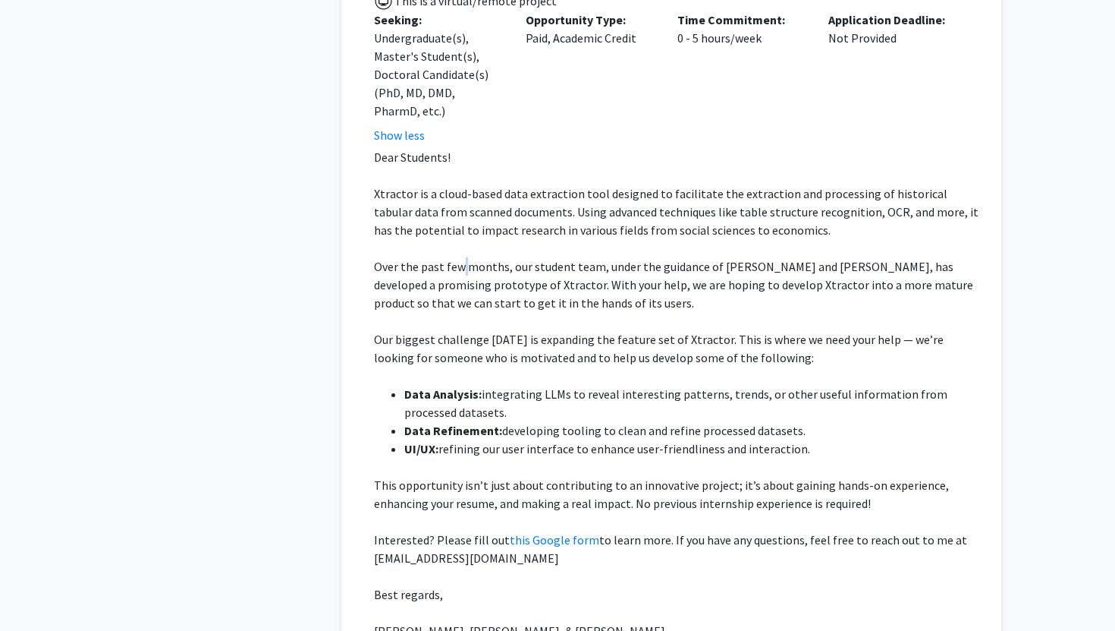
click at [461, 257] on p "Over the past few months, our student team, under the guidance of [PERSON_NAME]…" at bounding box center [677, 284] width 606 height 55
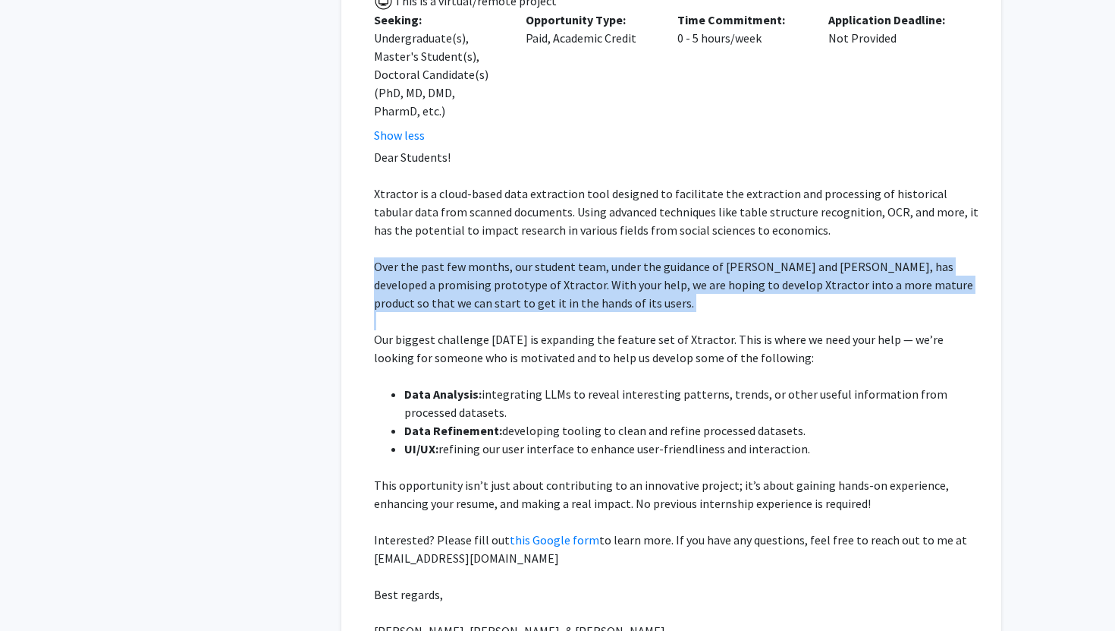
click at [461, 257] on p "Over the past few months, our student team, under the guidance of [PERSON_NAME]…" at bounding box center [677, 284] width 606 height 55
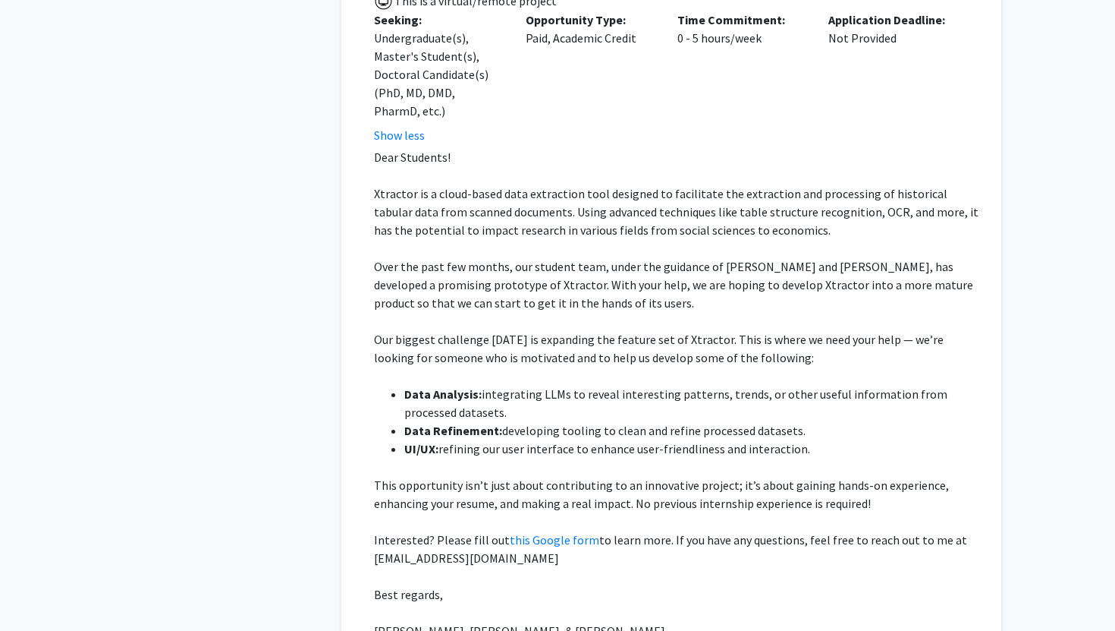
click at [573, 441] on span "refining our user interface to enhance user-friendliness and interaction." at bounding box center [625, 448] width 372 height 15
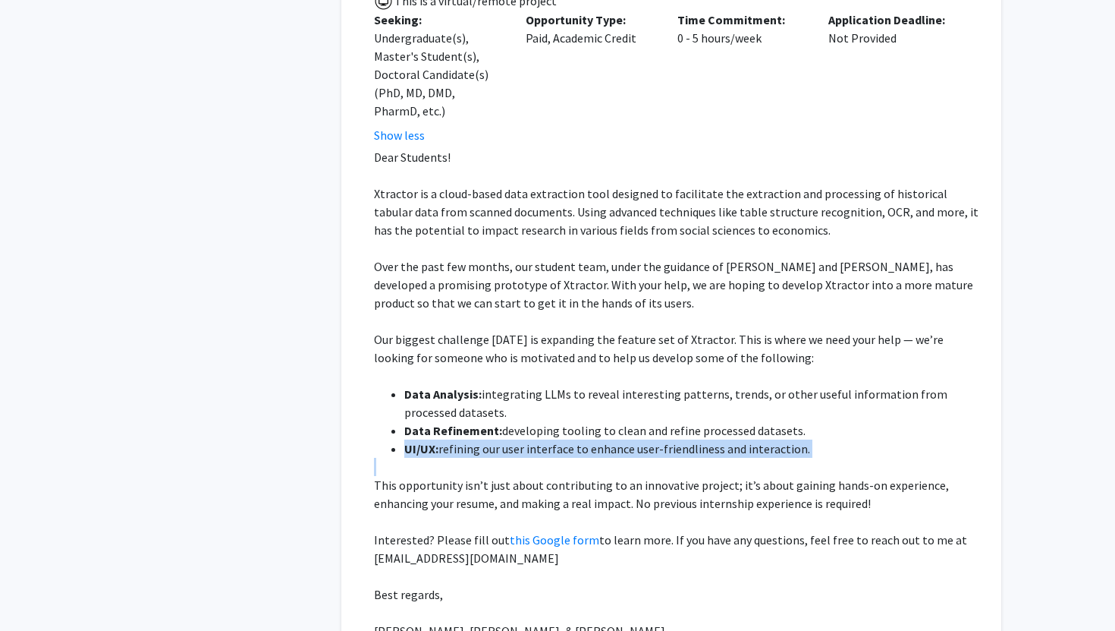
click at [573, 441] on span "refining our user interface to enhance user-friendliness and interaction." at bounding box center [625, 448] width 372 height 15
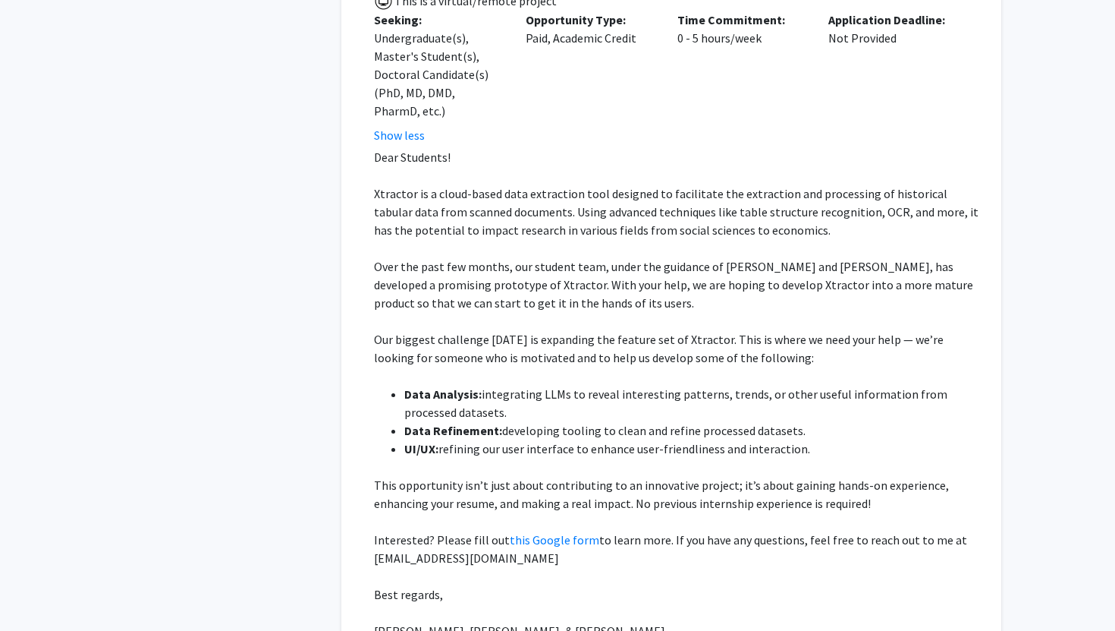
click at [615, 423] on span "developing tooling to clean and refine processed datasets." at bounding box center [654, 430] width 304 height 15
click at [640, 386] on span "integrating LLMs to reveal interesting patterns, trends, or other useful inform…" at bounding box center [675, 402] width 543 height 33
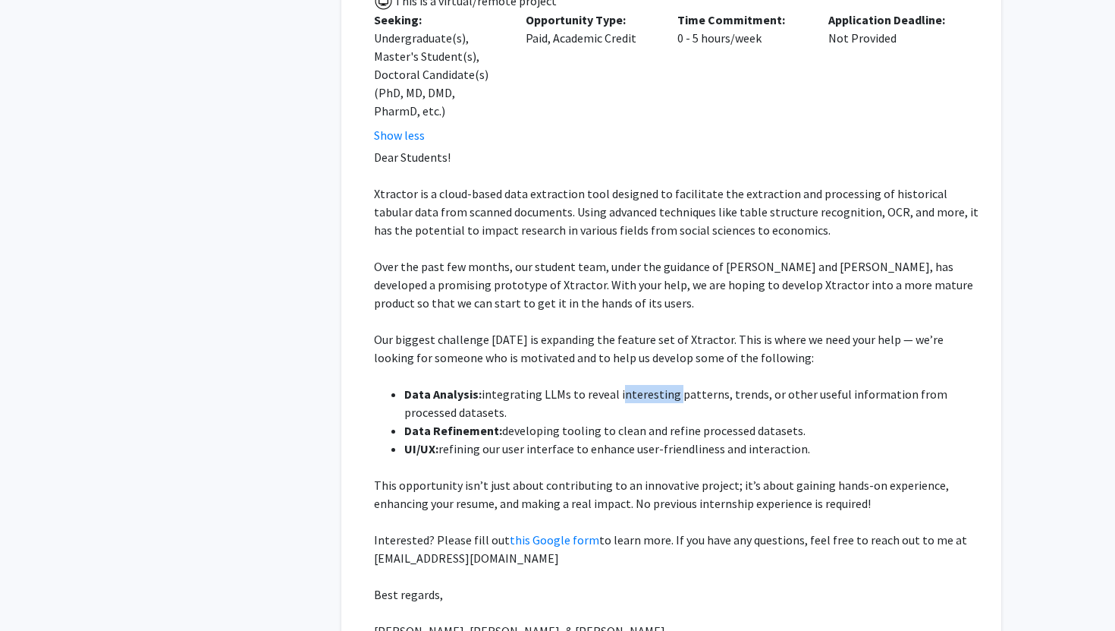
click at [640, 386] on span "integrating LLMs to reveal interesting patterns, trends, or other useful inform…" at bounding box center [675, 402] width 543 height 33
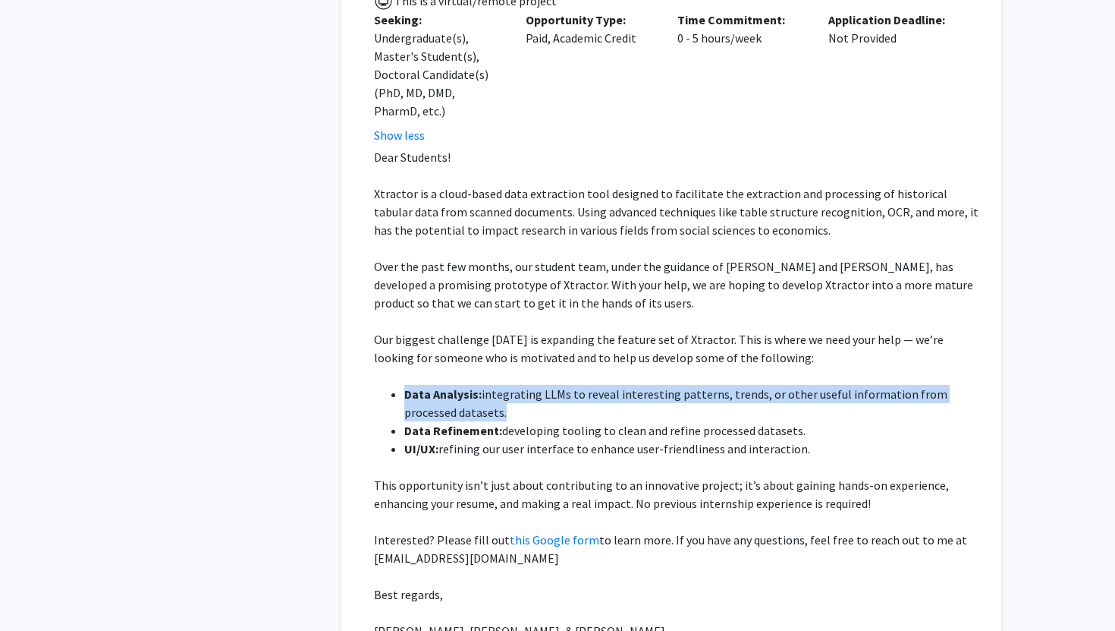
click at [640, 386] on span "integrating LLMs to reveal interesting patterns, trends, or other useful inform…" at bounding box center [675, 402] width 543 height 33
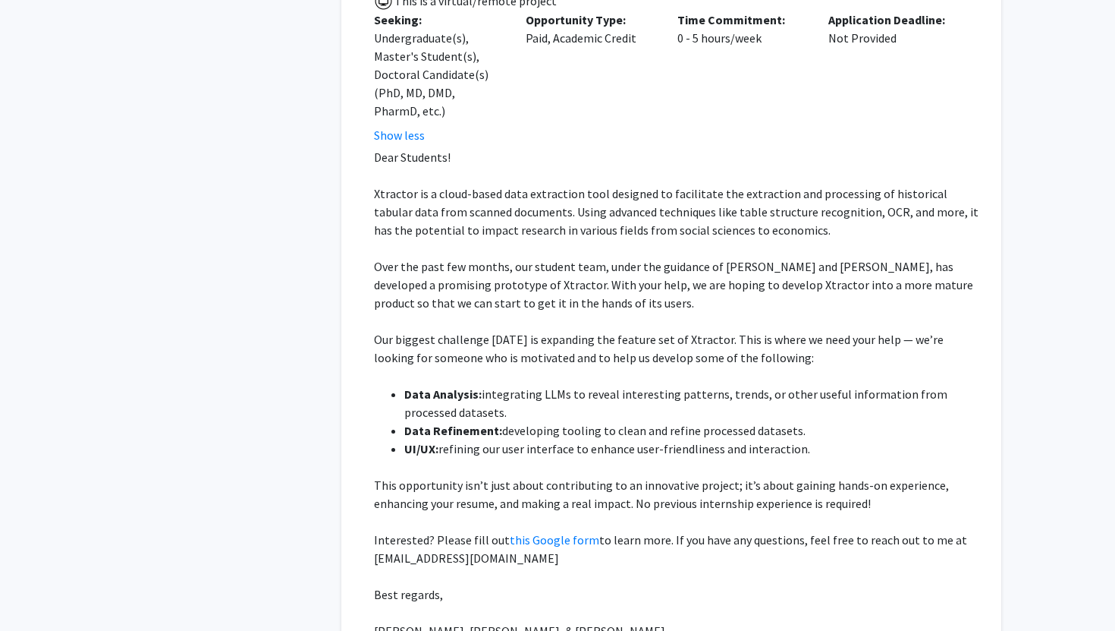
click at [681, 386] on span "integrating LLMs to reveal interesting patterns, trends, or other useful inform…" at bounding box center [675, 402] width 543 height 33
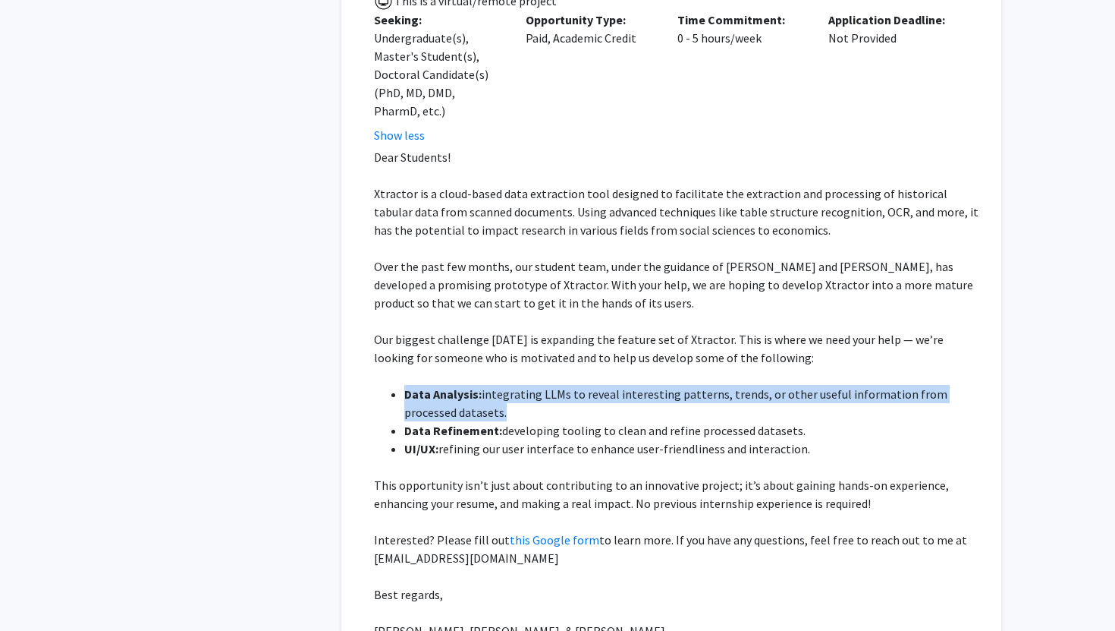
click at [681, 386] on span "integrating LLMs to reveal interesting patterns, trends, or other useful inform…" at bounding box center [675, 402] width 543 height 33
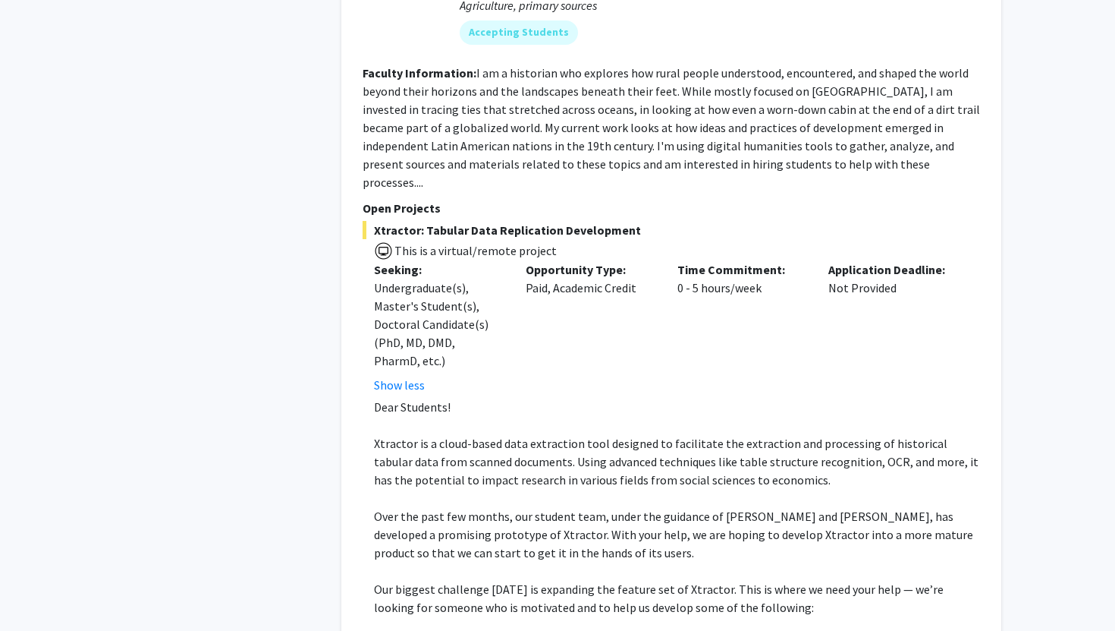
scroll to position [1971, 0]
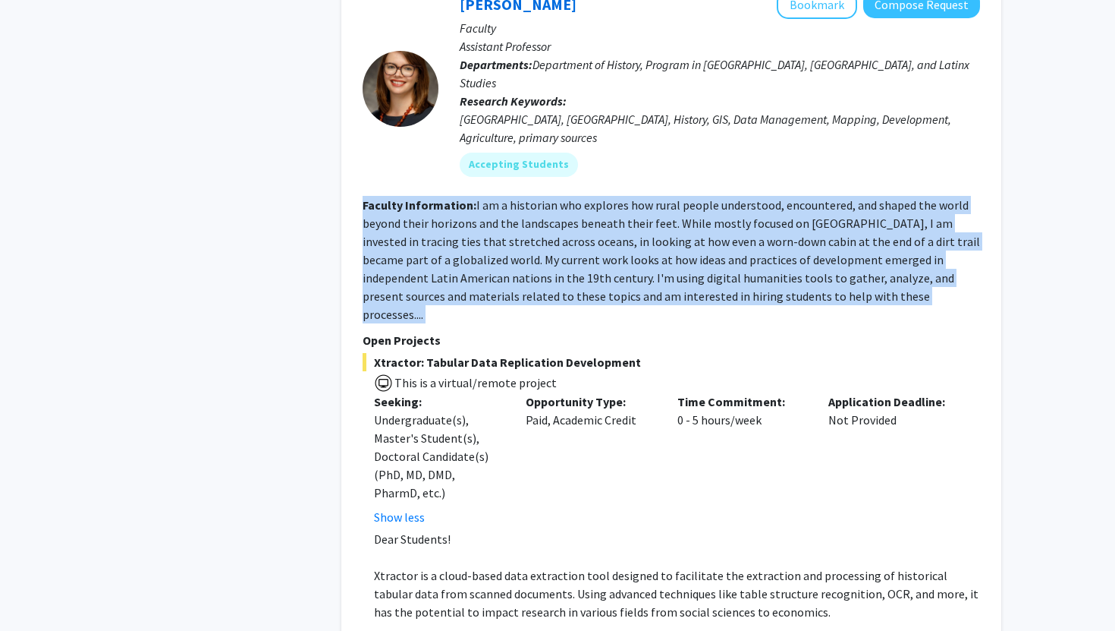
drag, startPoint x: 587, startPoint y: 128, endPoint x: 653, endPoint y: 256, distance: 143.2
click at [653, 256] on fg-search-faculty "[PERSON_NAME] Bookmark Compose Request Faculty Assistant Professor Departments:…" at bounding box center [672, 527] width 618 height 1074
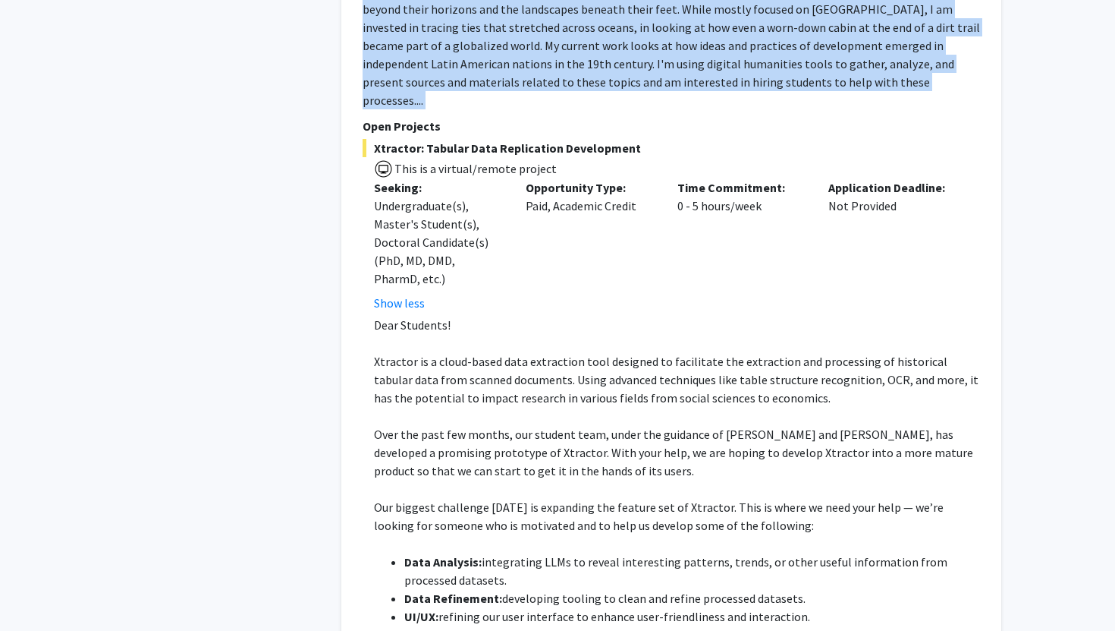
scroll to position [2251, 0]
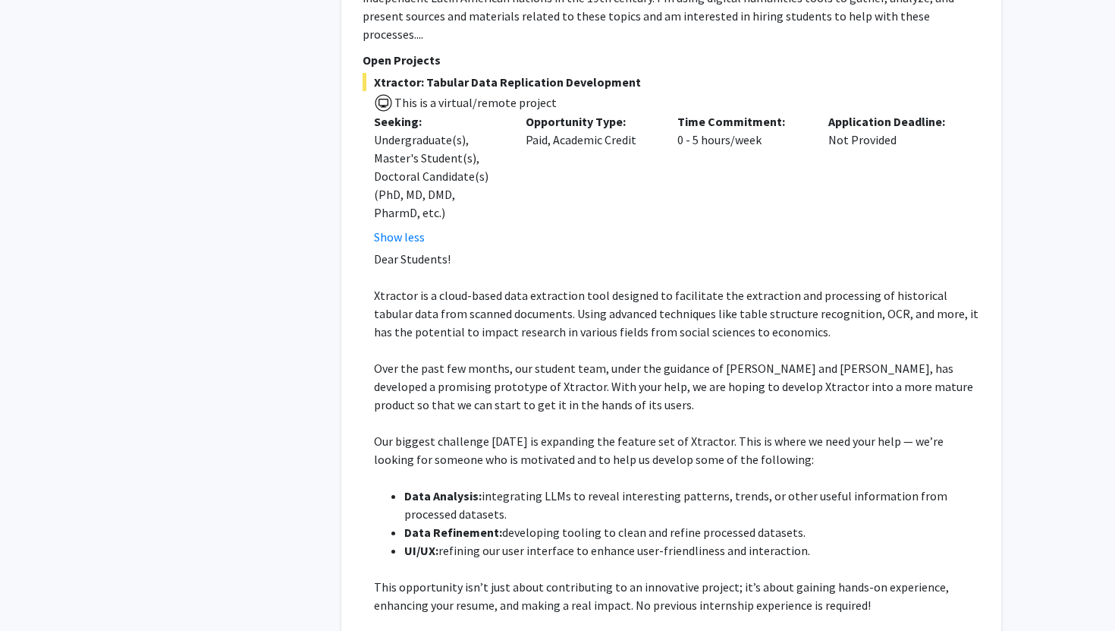
click at [670, 577] on p "This opportunity isn’t just about contributing to an innovative project; it’s a…" at bounding box center [677, 595] width 606 height 36
drag, startPoint x: 685, startPoint y: 593, endPoint x: 620, endPoint y: 173, distance: 425.4
click at [620, 173] on div "Xtractor: Tabular Data Replication Development This is a virtual/remote project…" at bounding box center [672, 429] width 618 height 712
click at [610, 288] on span "Xtractor is a cloud-based data extraction tool designed to facilitate the extra…" at bounding box center [676, 314] width 605 height 52
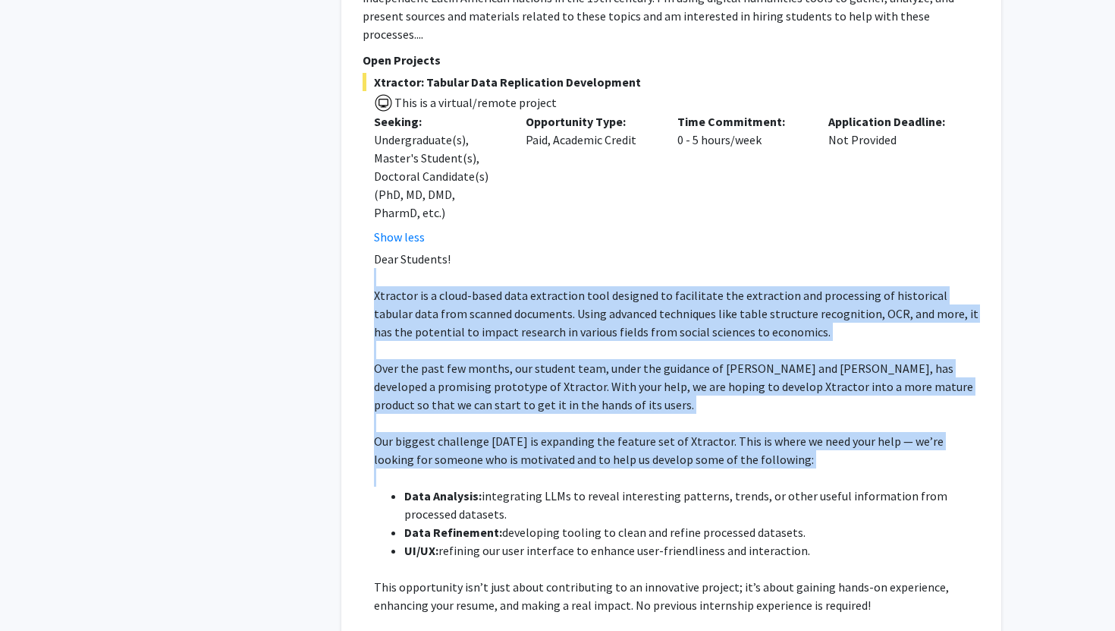
drag, startPoint x: 607, startPoint y: 192, endPoint x: 738, endPoint y: 395, distance: 242.0
click at [738, 395] on div "Dear Students! Xtractor is a cloud-based data extraction tool designed to facil…" at bounding box center [677, 505] width 606 height 510
click at [738, 468] on p at bounding box center [677, 477] width 606 height 18
drag, startPoint x: 773, startPoint y: 393, endPoint x: 728, endPoint y: 175, distance: 222.5
click at [728, 175] on div "Xtractor: Tabular Data Replication Development This is a virtual/remote project…" at bounding box center [672, 429] width 618 height 712
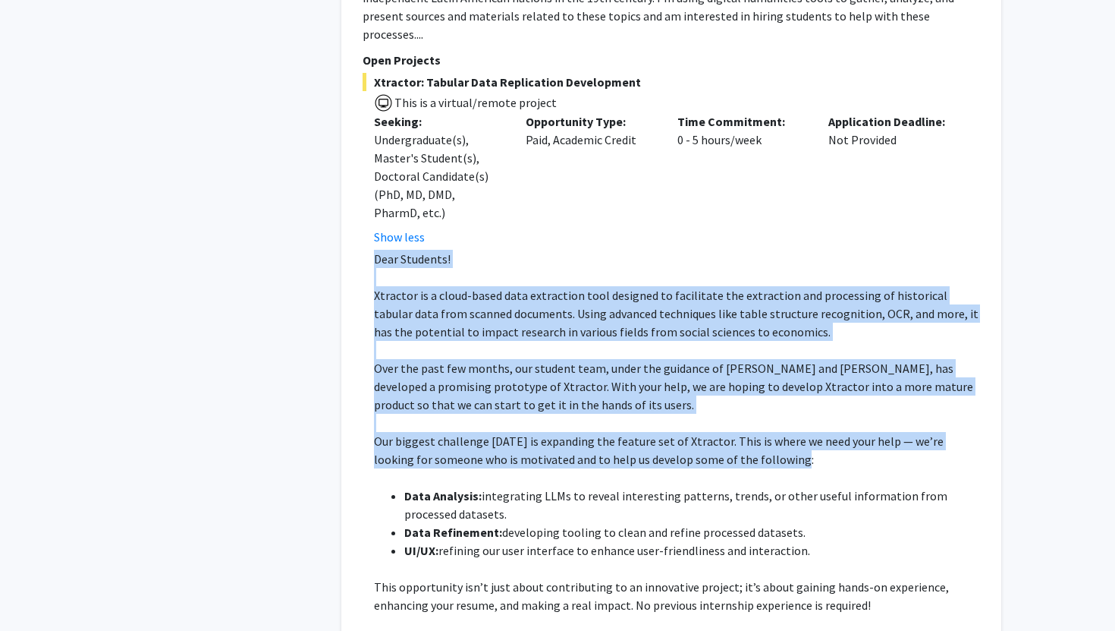
click at [725, 268] on p at bounding box center [677, 277] width 606 height 18
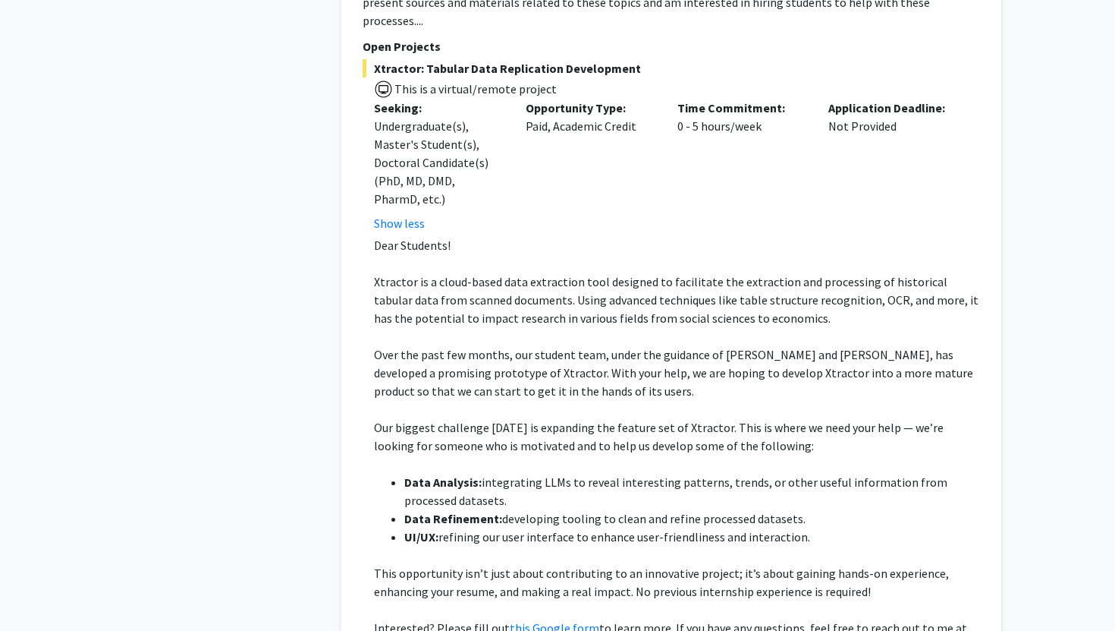
scroll to position [2263, 0]
drag, startPoint x: 500, startPoint y: 575, endPoint x: 376, endPoint y: 571, distance: 123.7
click at [376, 619] on p "Interested? Please fill out this Google form to learn more. If you have any que…" at bounding box center [677, 637] width 606 height 36
copy span "[EMAIL_ADDRESS][DOMAIN_NAME]"
click at [586, 275] on span "Xtractor is a cloud-based data extraction tool designed to facilitate the extra…" at bounding box center [676, 301] width 605 height 52
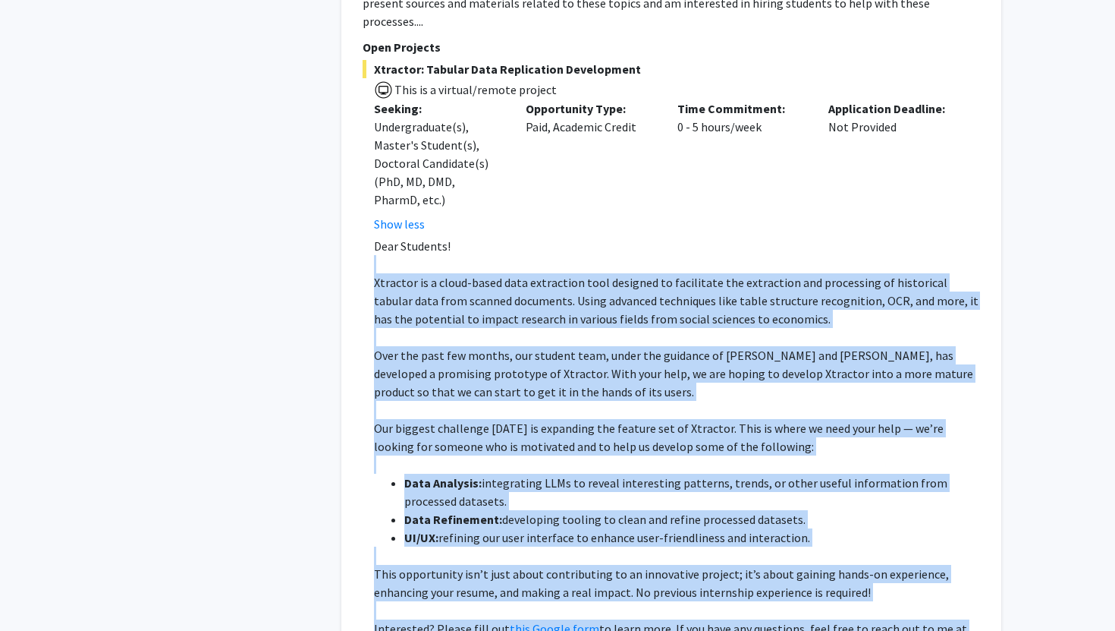
drag, startPoint x: 580, startPoint y: 190, endPoint x: 686, endPoint y: 569, distance: 393.8
click at [686, 569] on div "Dear Students! Xtractor is a cloud-based data extraction tool designed to facil…" at bounding box center [677, 492] width 606 height 510
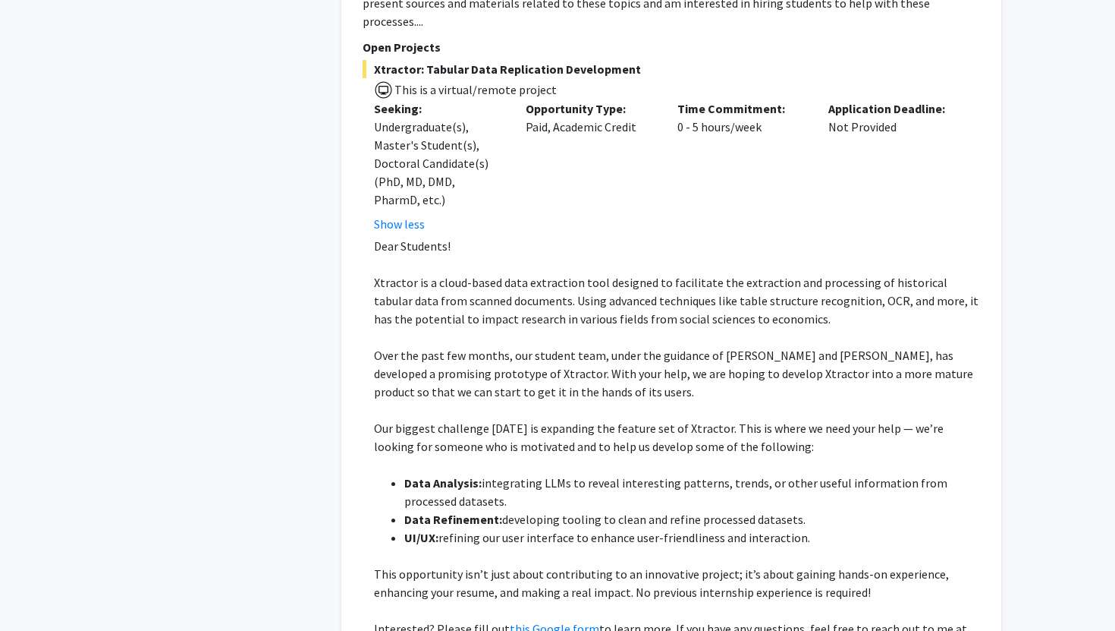
click at [679, 475] on span "integrating LLMs to reveal interesting patterns, trends, or other useful inform…" at bounding box center [675, 491] width 543 height 33
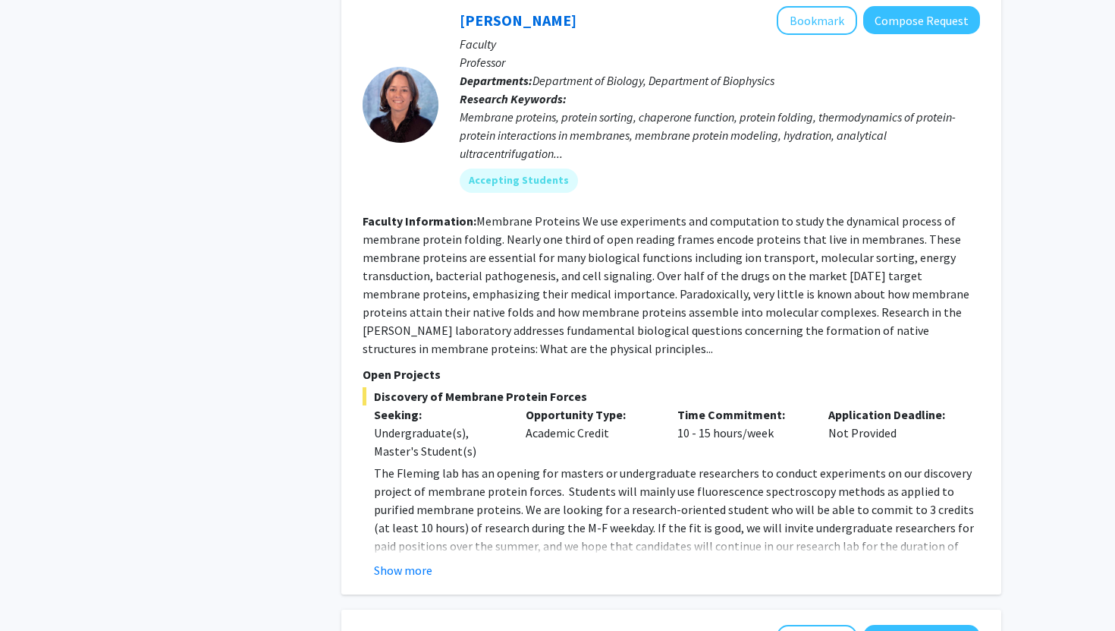
scroll to position [804, 0]
click at [410, 560] on button "Show more" at bounding box center [403, 569] width 58 height 18
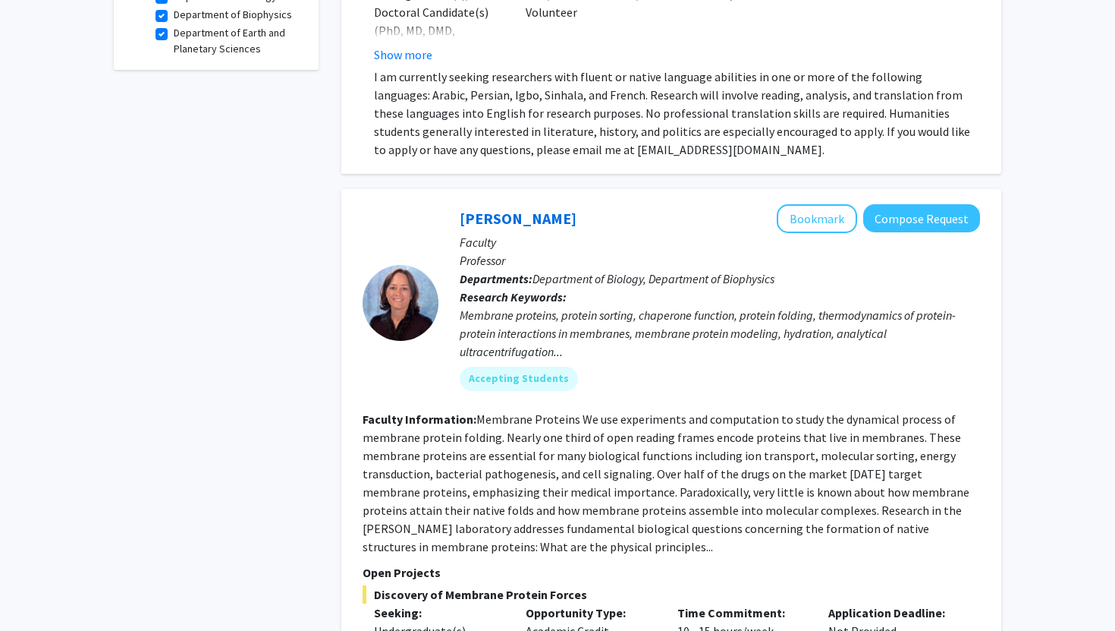
scroll to position [0, 0]
